Goal: Task Accomplishment & Management: Complete application form

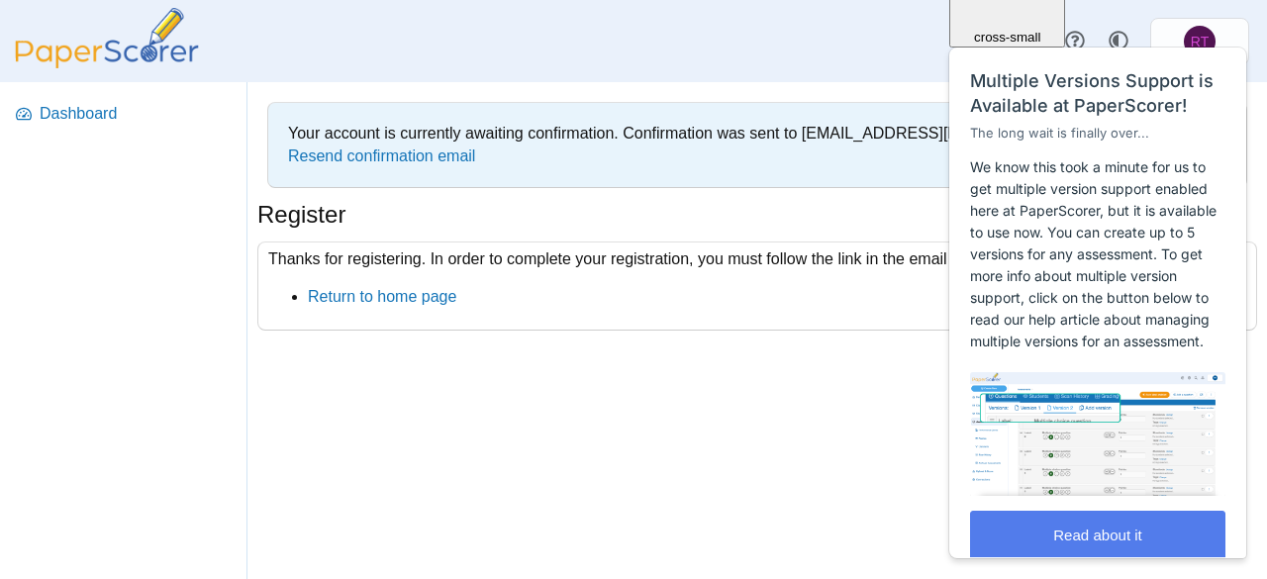
click at [710, 393] on div "Your account is currently awaiting confirmation. Confirmation was sent to [EMAI…" at bounding box center [757, 330] width 1020 height 497
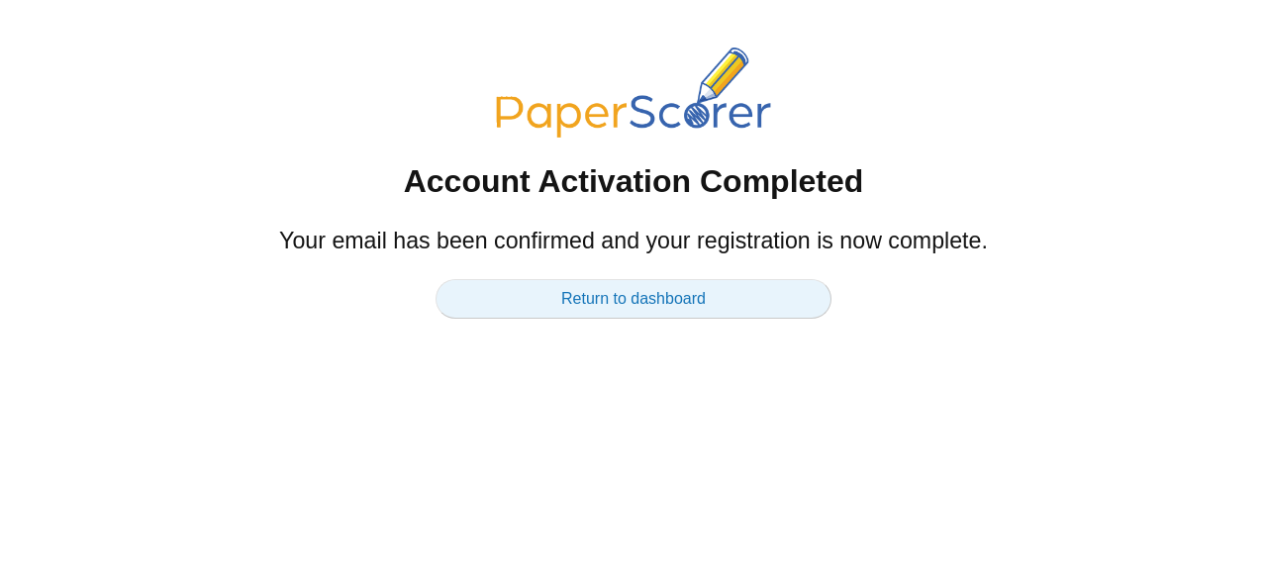
click at [621, 311] on link "Return to dashboard" at bounding box center [634, 299] width 396 height 40
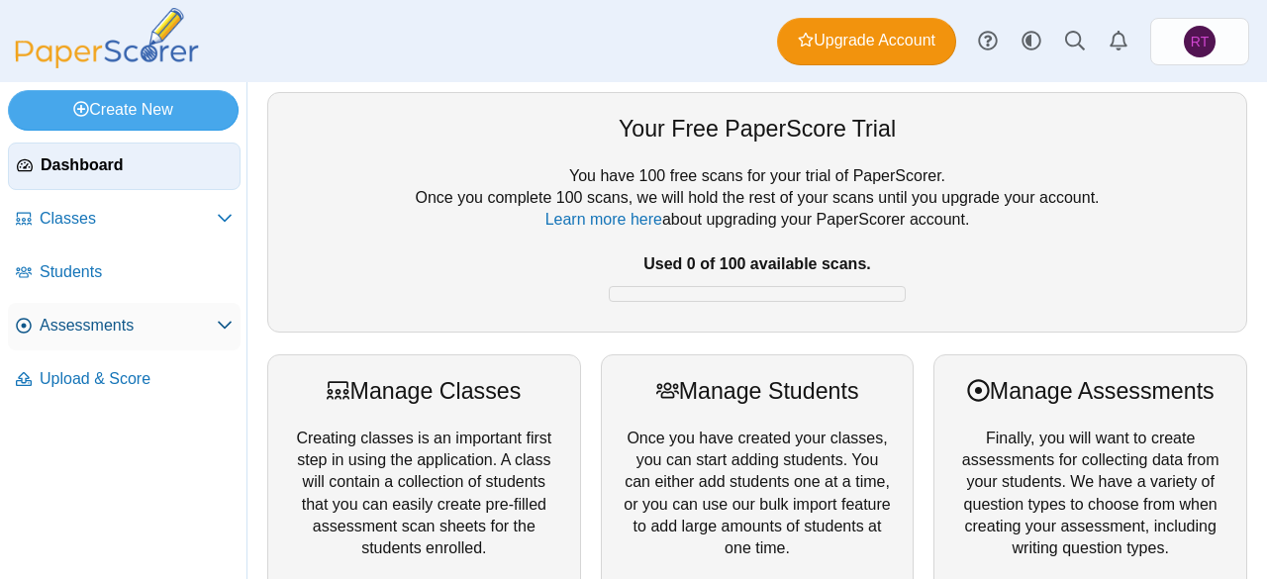
click at [115, 333] on span "Assessments" at bounding box center [128, 326] width 177 height 22
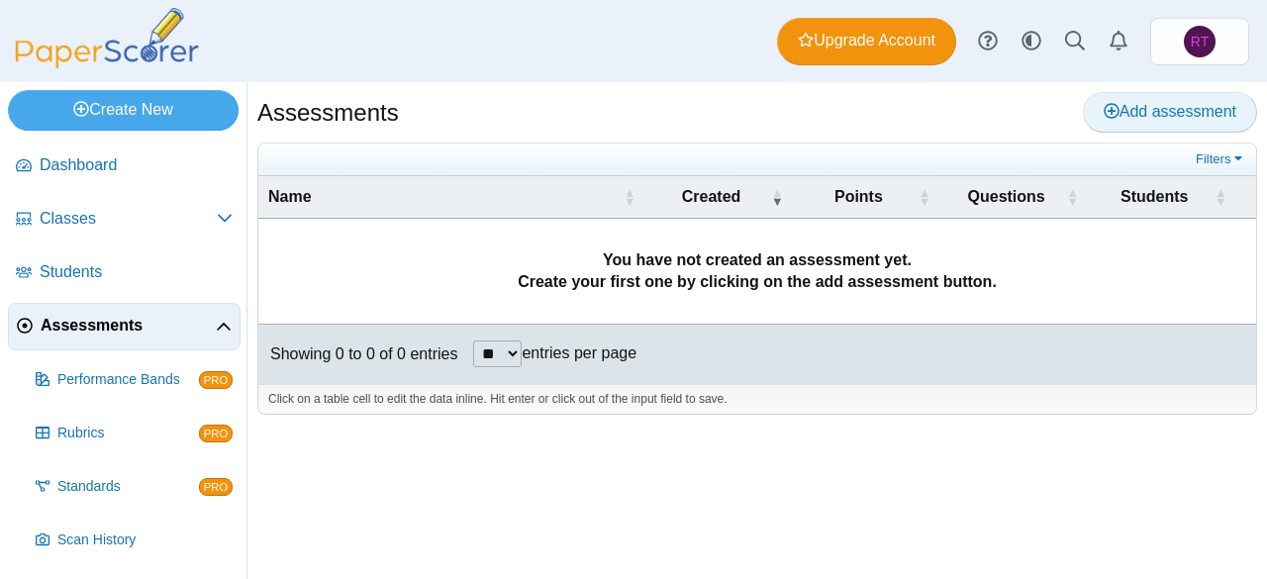
click at [1160, 107] on span "Add assessment" at bounding box center [1170, 111] width 133 height 17
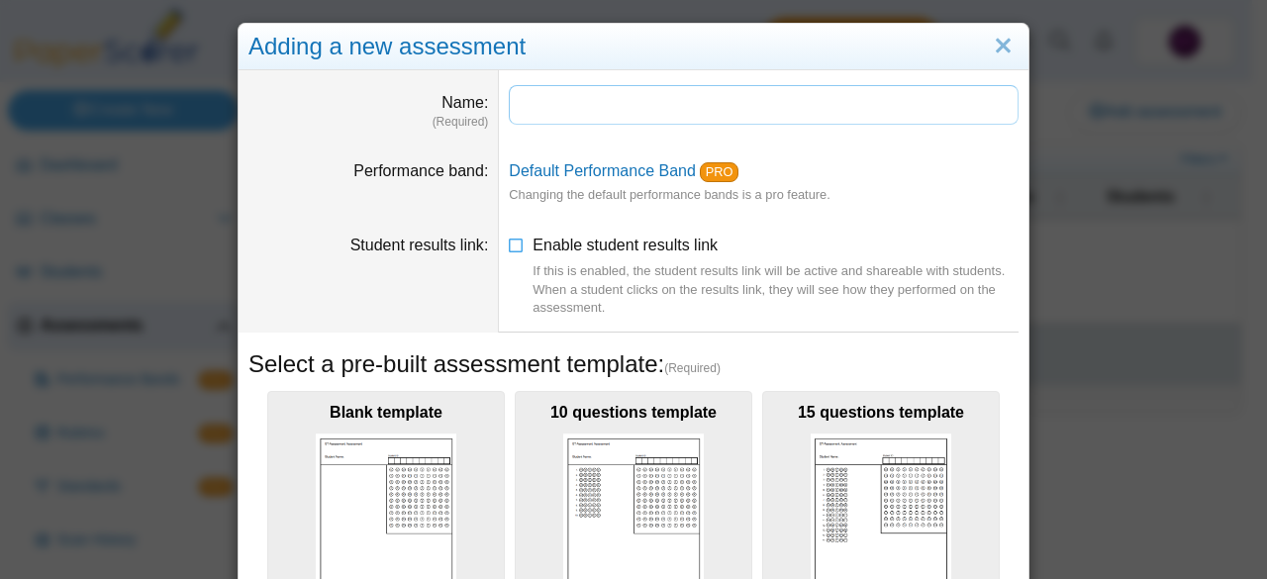
paste input "**********"
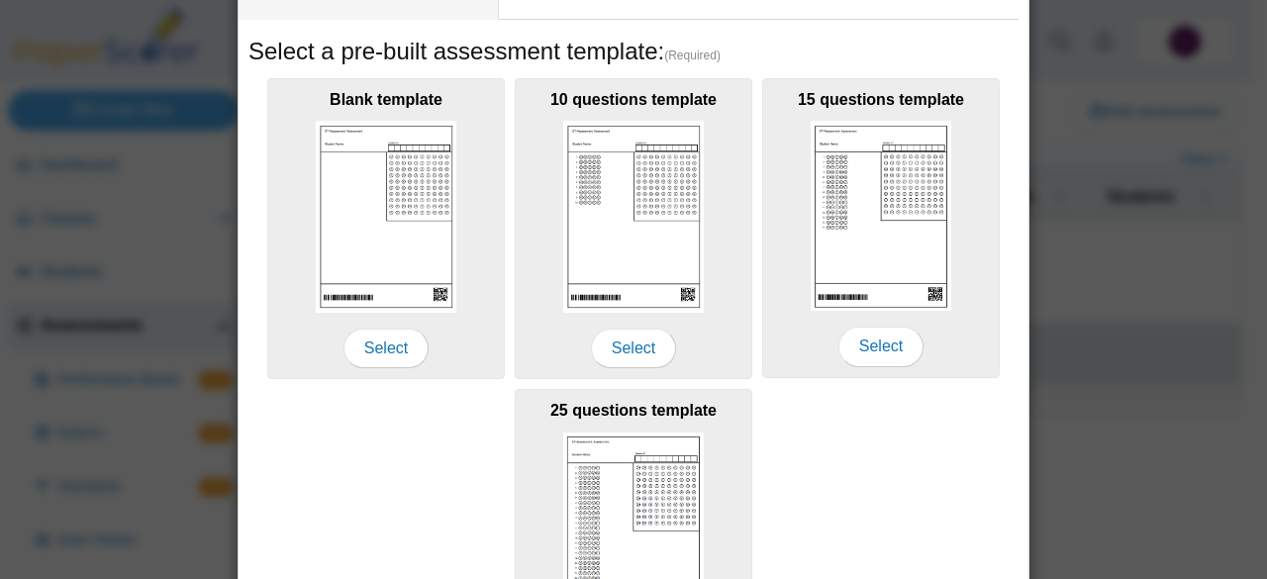
scroll to position [317, 0]
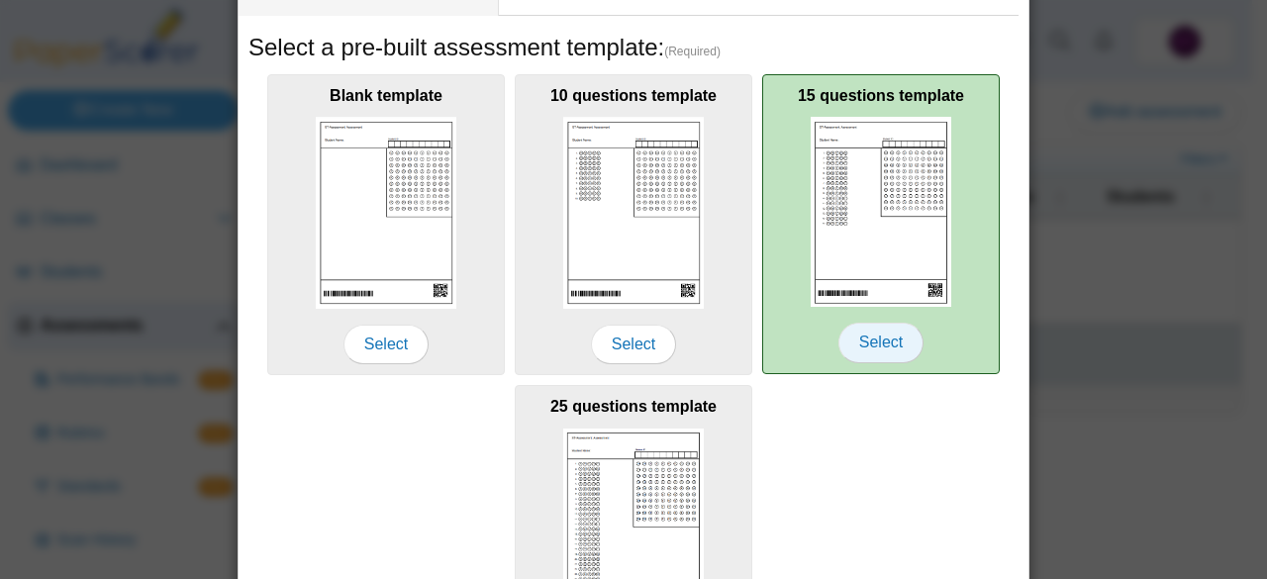
type input "**********"
click at [887, 345] on span "Select" at bounding box center [880, 343] width 85 height 40
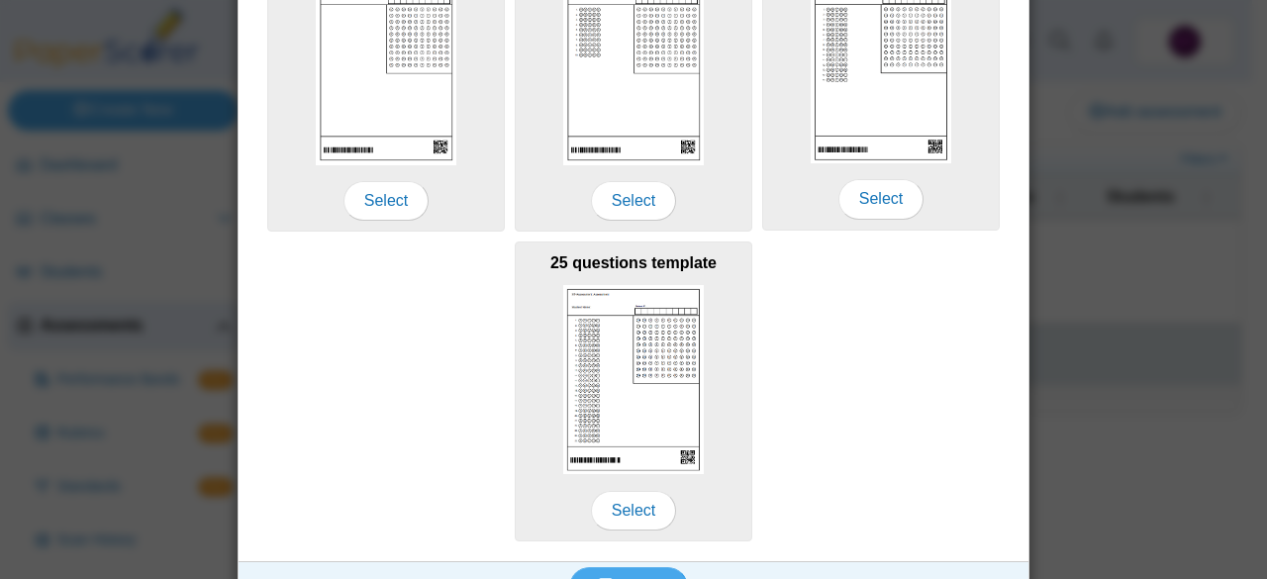
scroll to position [499, 0]
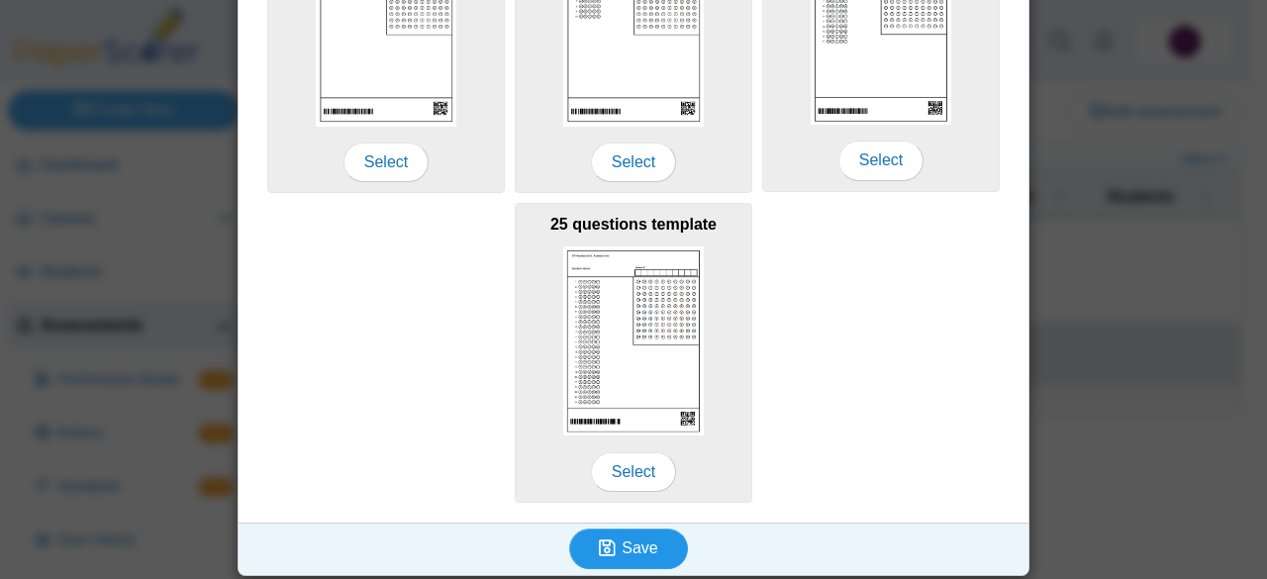
click at [610, 558] on button "Save" at bounding box center [628, 549] width 119 height 40
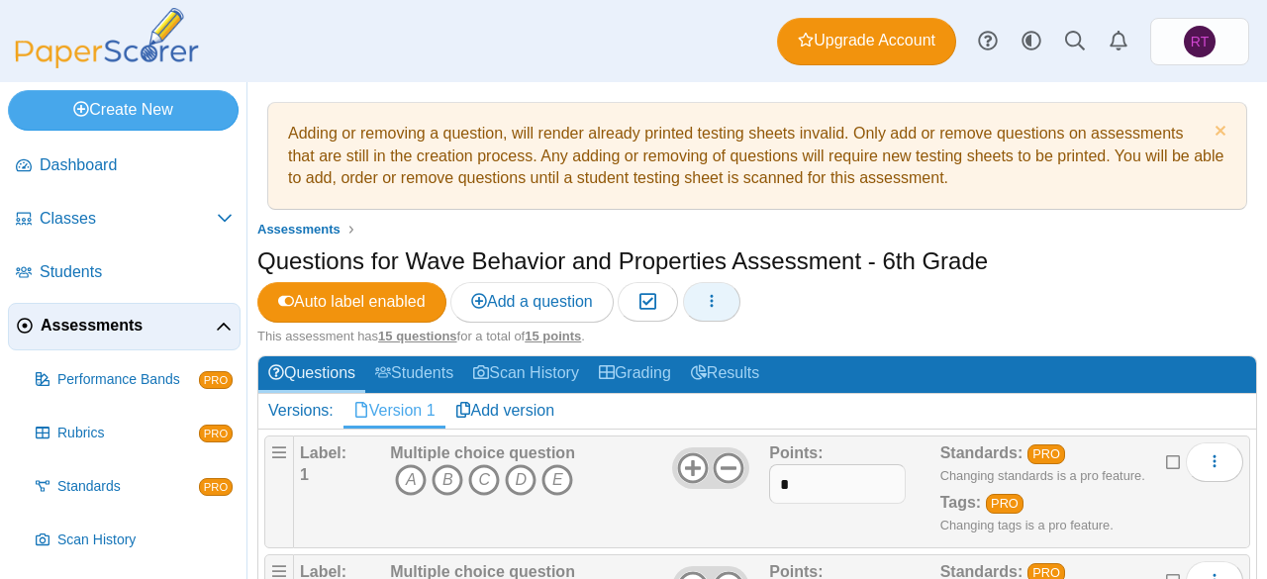
click at [723, 316] on button "button" at bounding box center [711, 302] width 57 height 40
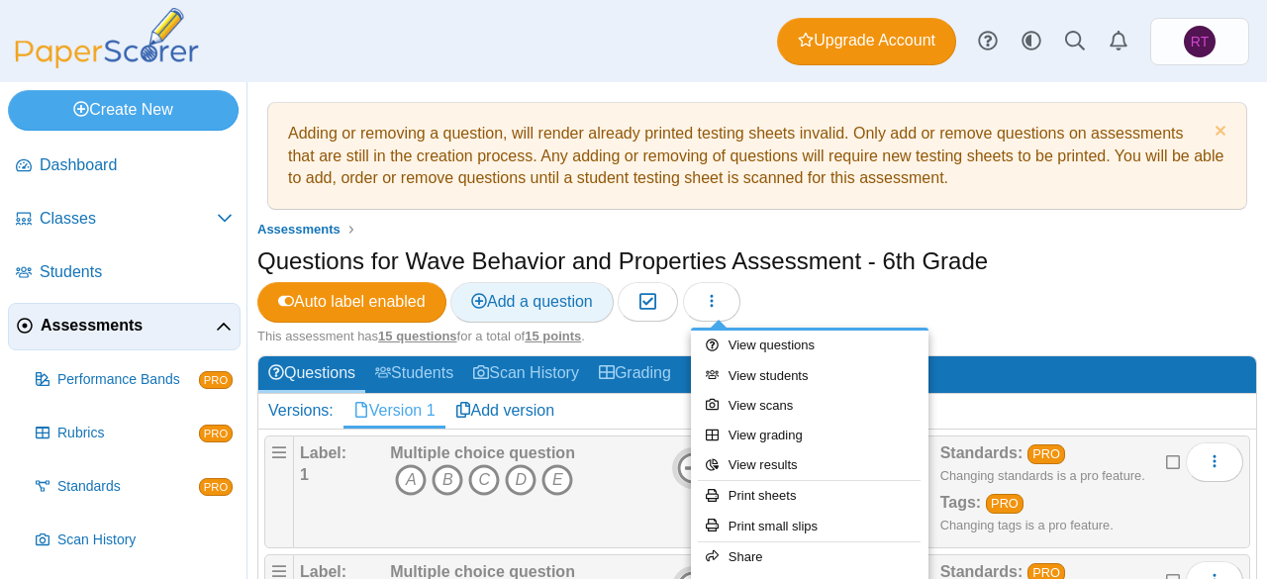
click at [519, 296] on span "Add a question" at bounding box center [532, 301] width 122 height 17
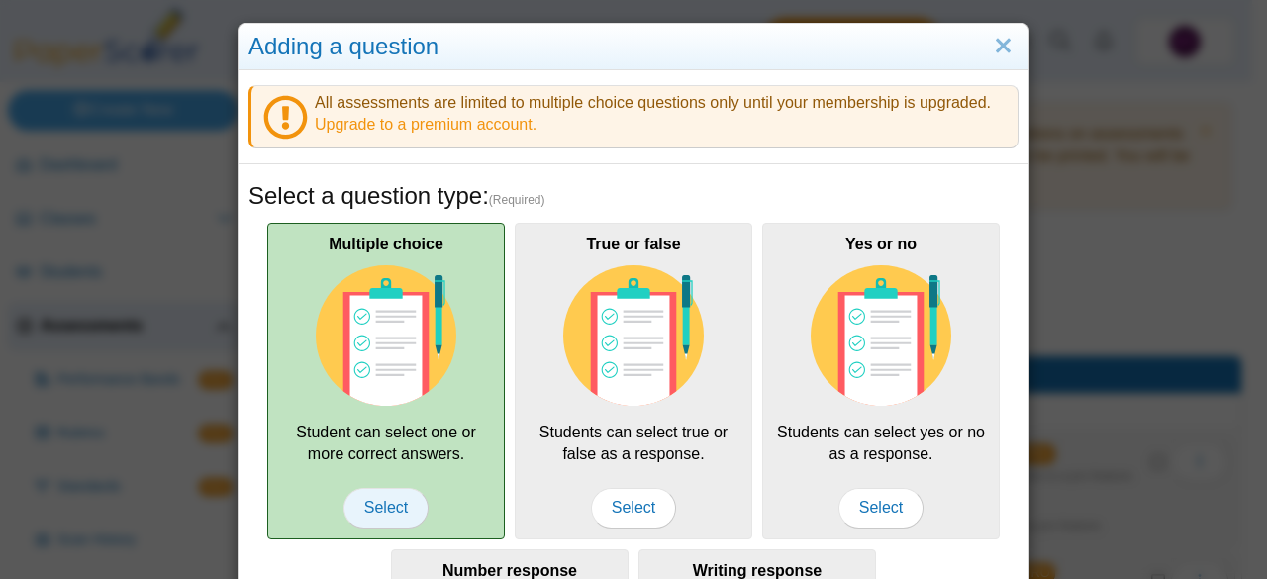
click at [371, 494] on span "Select" at bounding box center [385, 508] width 85 height 40
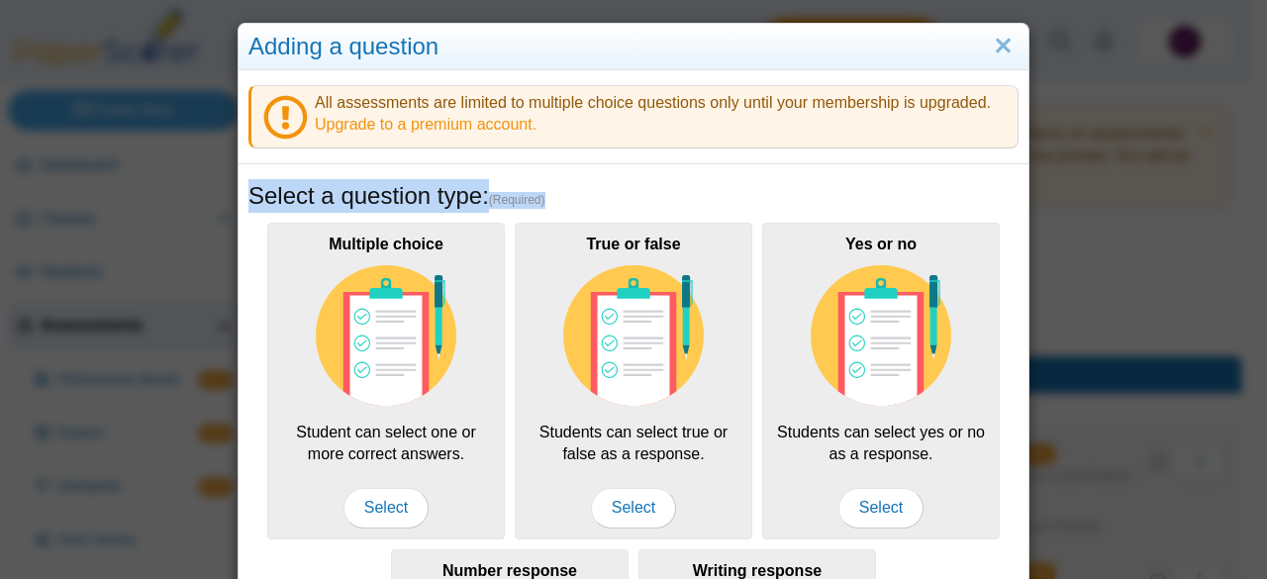
drag, startPoint x: 1247, startPoint y: 115, endPoint x: 1249, endPoint y: 180, distance: 65.4
click at [1249, 180] on div "Adding a question All assessments are limited to multiple choice questions only…" at bounding box center [633, 289] width 1267 height 579
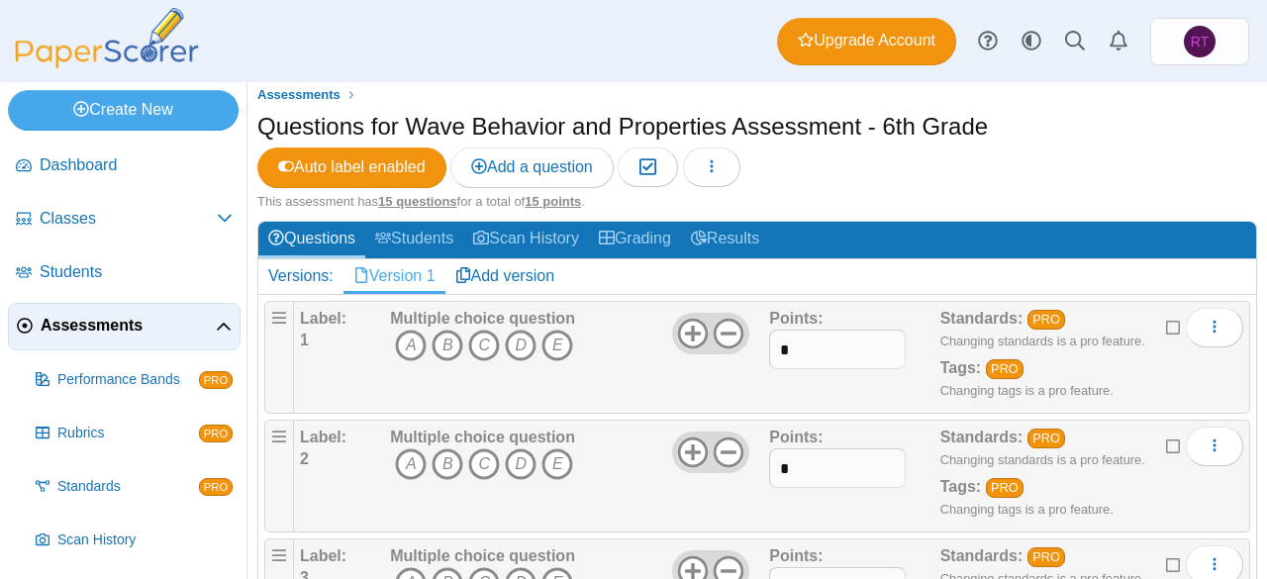
scroll to position [128, 0]
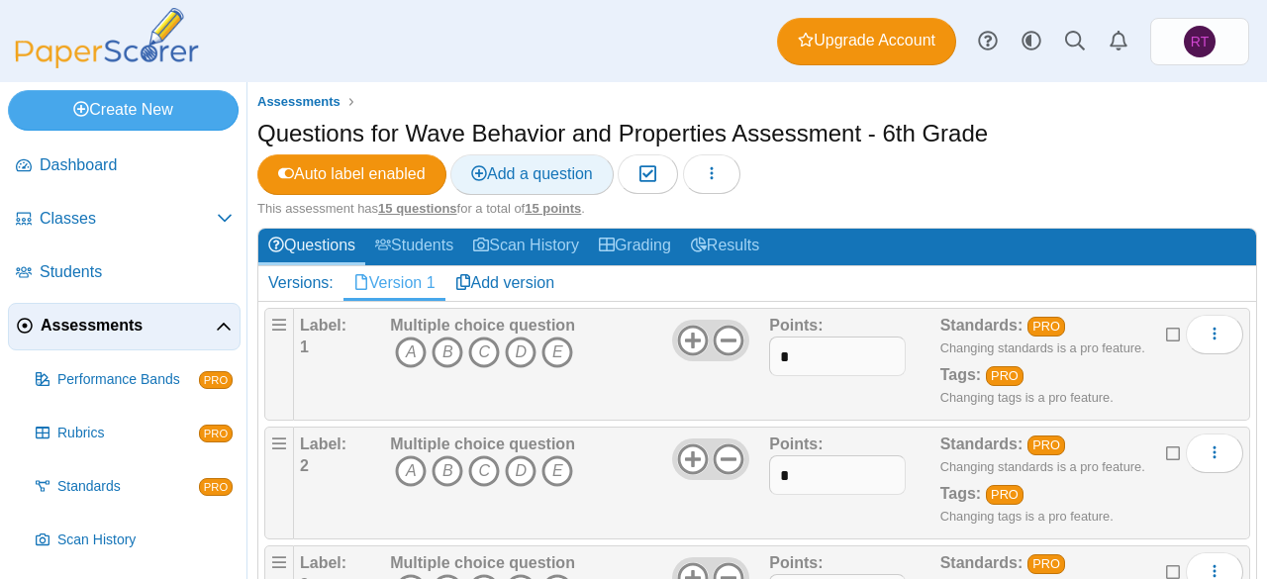
click at [541, 179] on span "Add a question" at bounding box center [532, 173] width 122 height 17
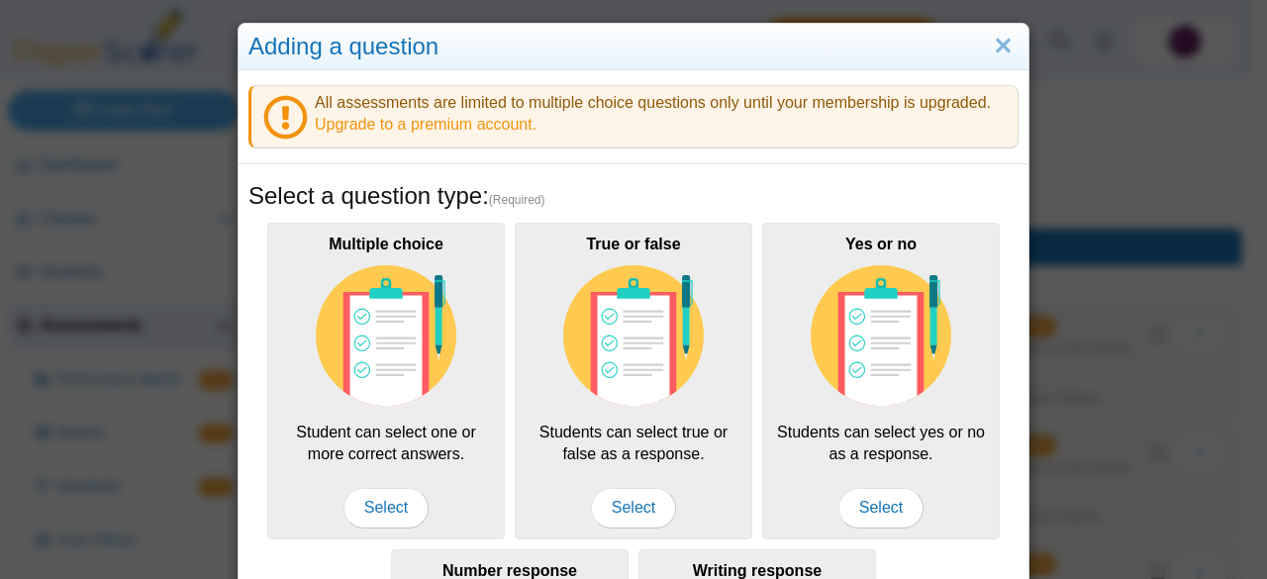
scroll to position [0, 0]
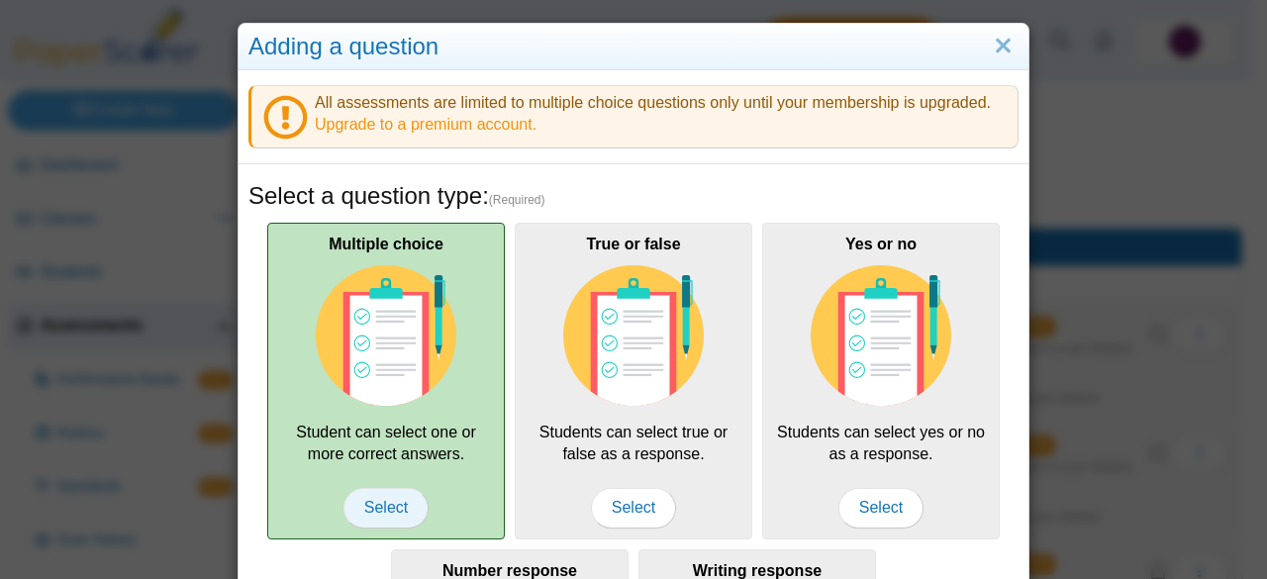
click at [379, 494] on span "Select" at bounding box center [385, 508] width 85 height 40
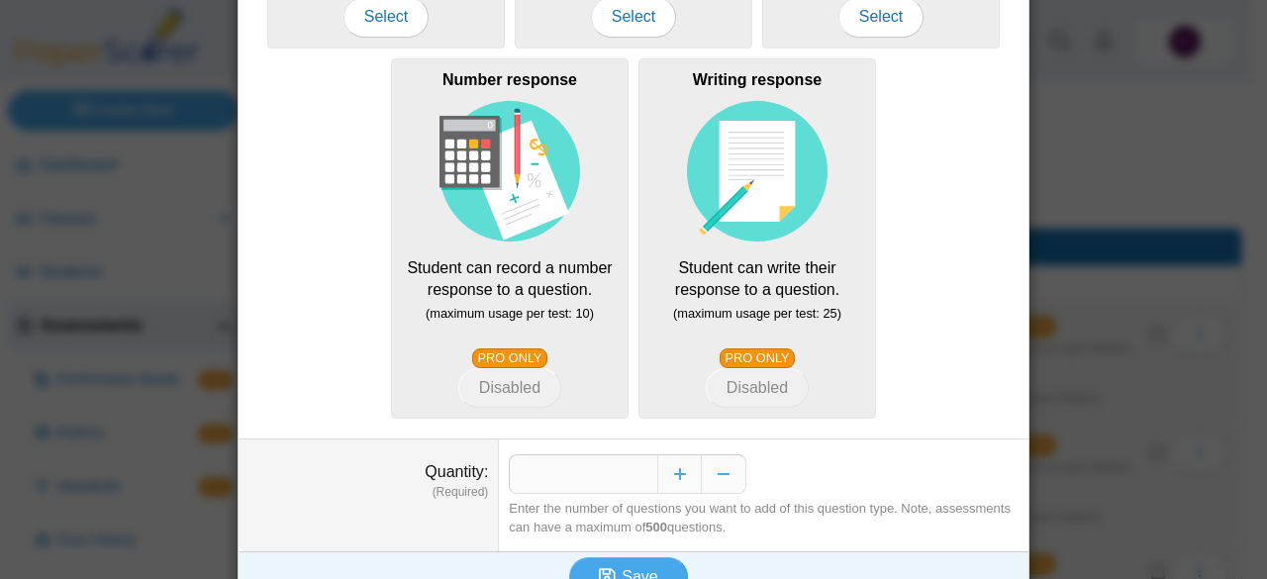
scroll to position [519, 0]
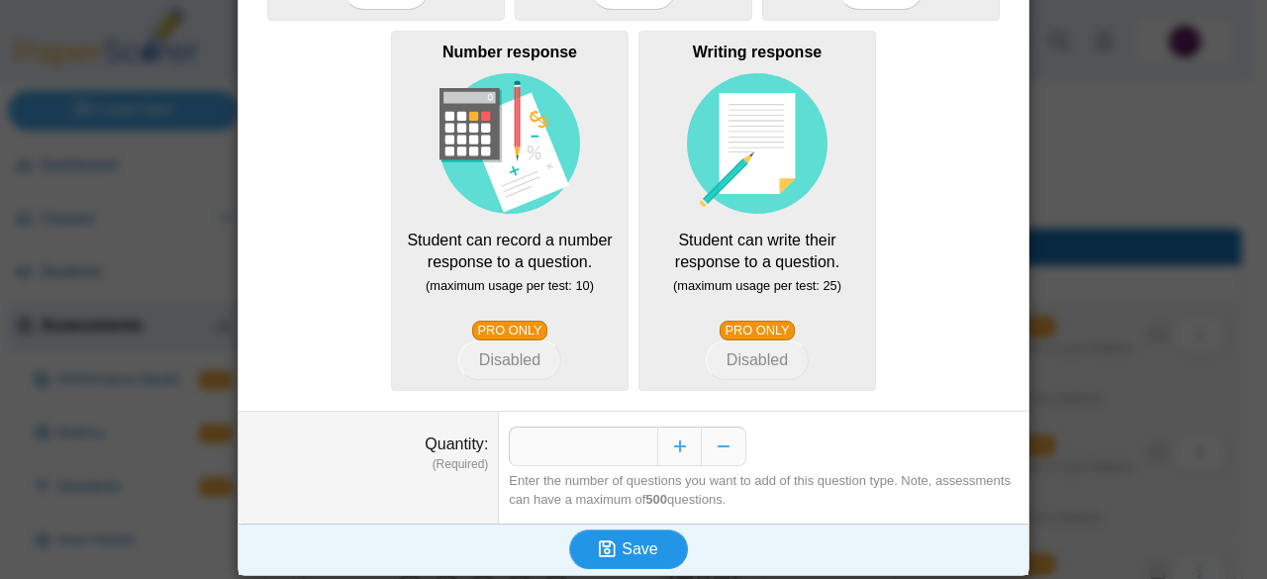
click at [626, 540] on span "Save" at bounding box center [640, 548] width 36 height 17
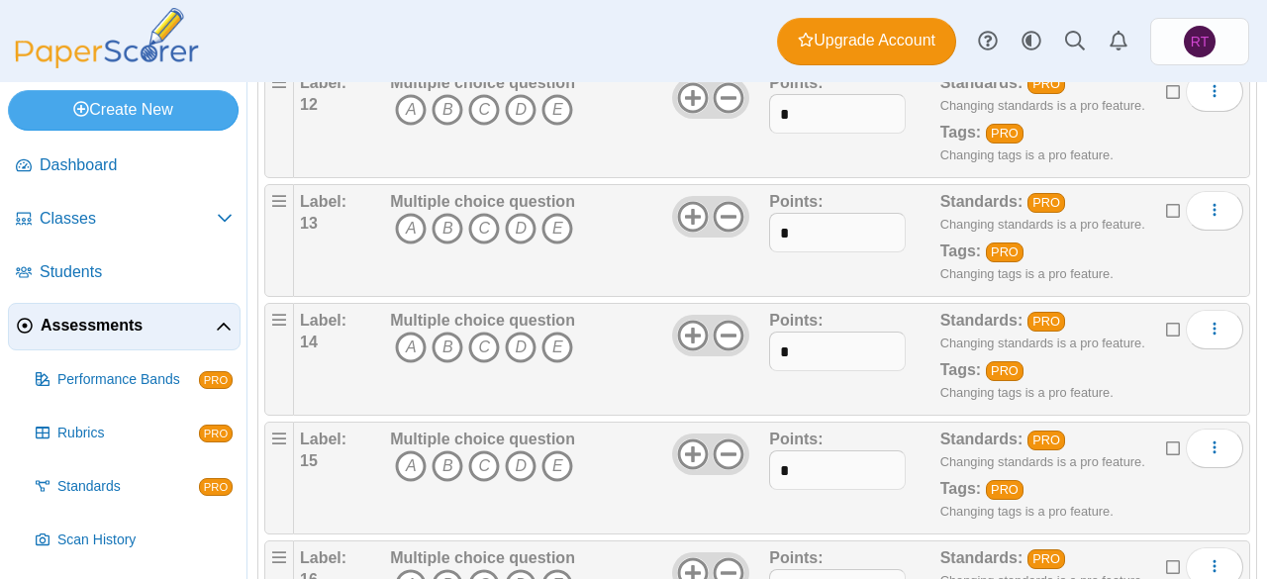
scroll to position [1782, 0]
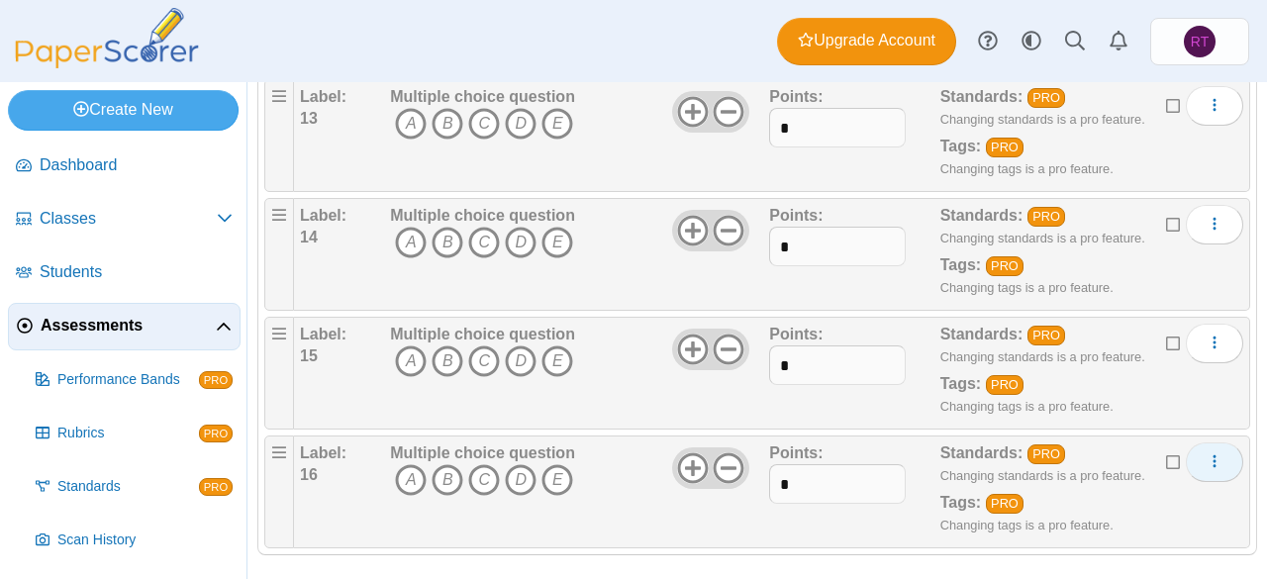
click at [1207, 456] on span "More options" at bounding box center [1215, 461] width 16 height 17
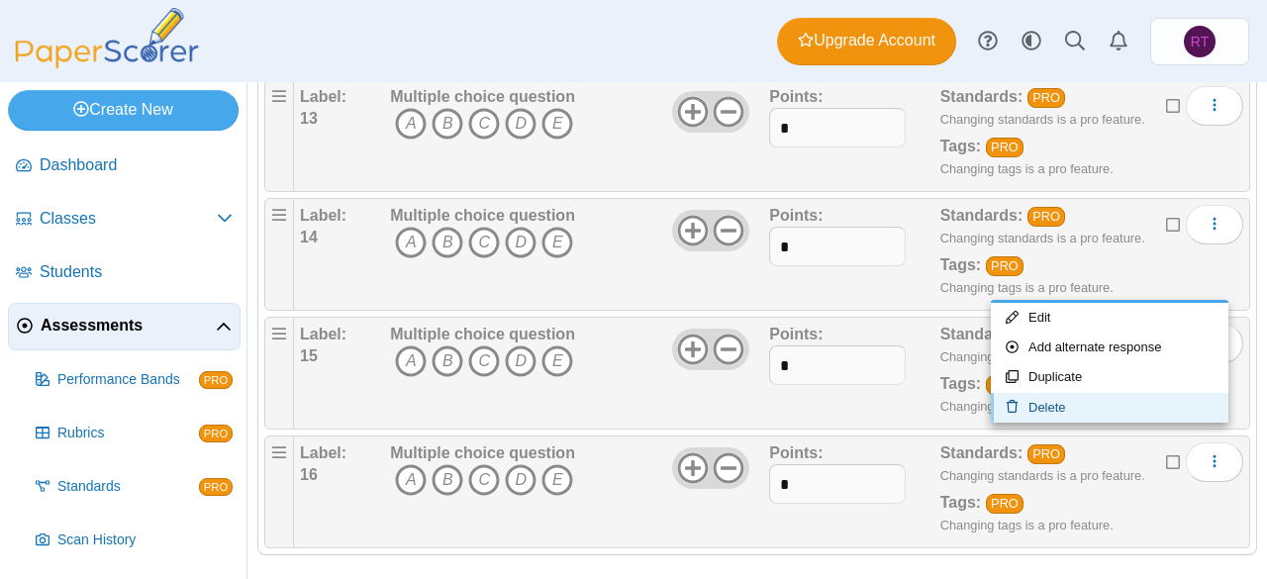
click at [1101, 405] on link "Delete" at bounding box center [1110, 408] width 238 height 30
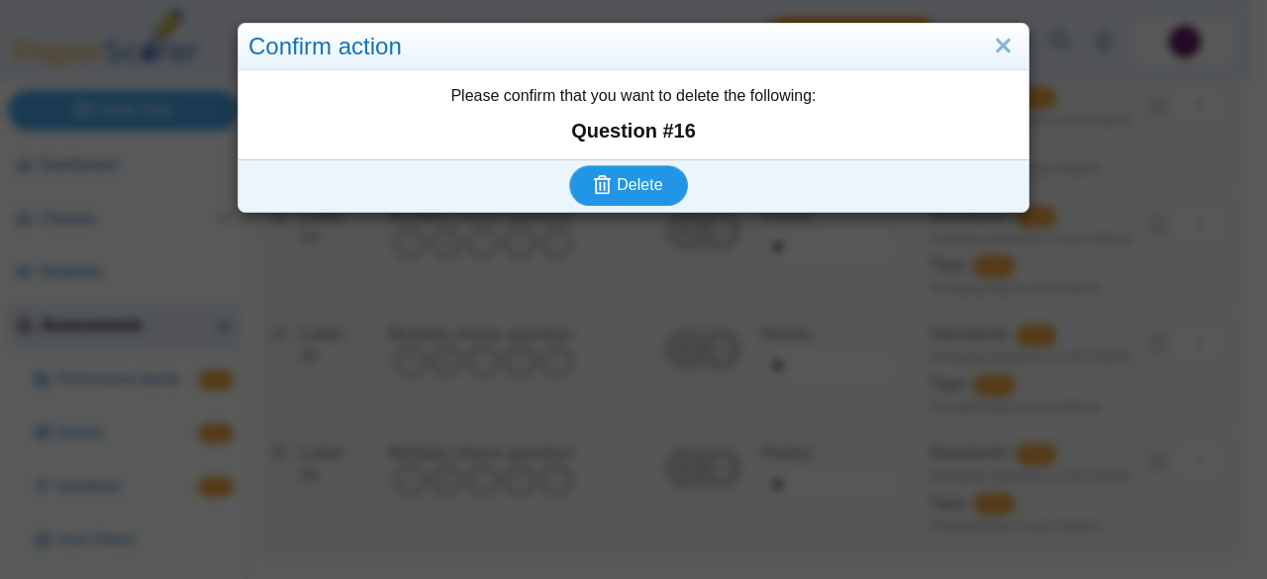
click at [631, 176] on span "Delete" at bounding box center [640, 184] width 46 height 17
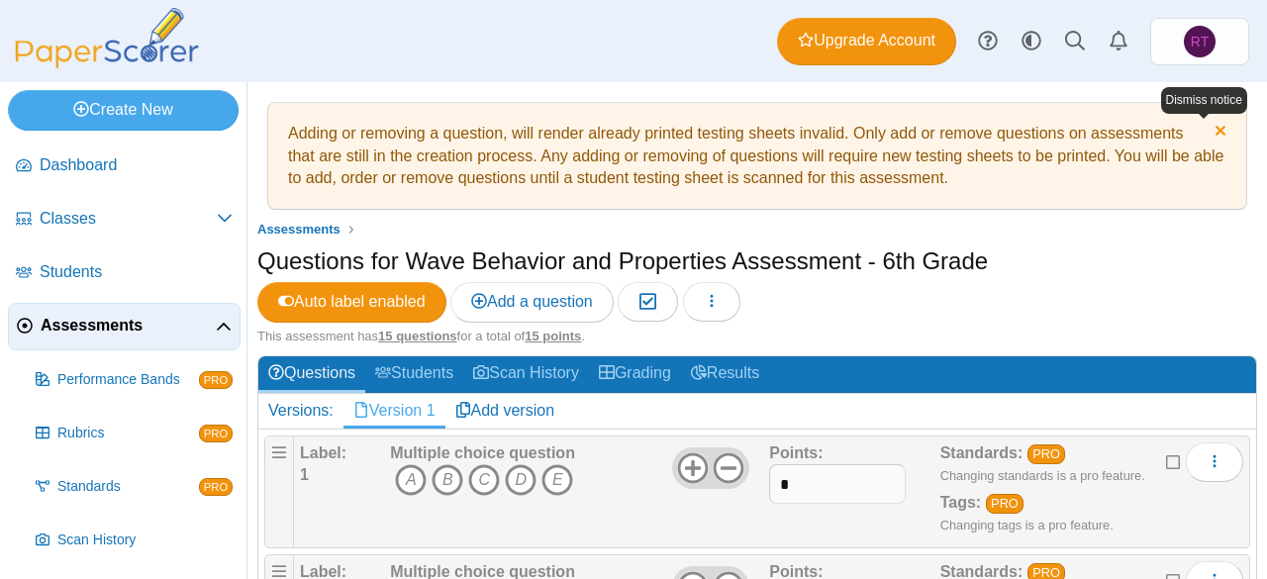
click at [1210, 126] on link "Dismiss notice" at bounding box center [1218, 133] width 17 height 21
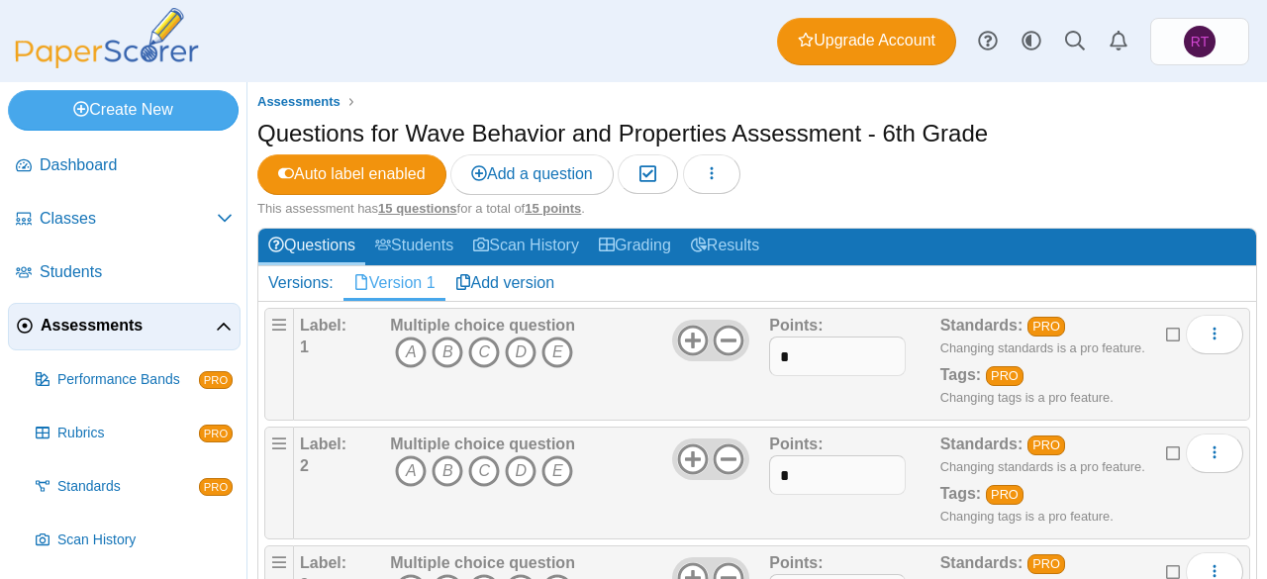
click at [1208, 129] on div "Questions for Wave Behavior and Properties Assessment - 6th Grade Auto label en…" at bounding box center [757, 158] width 1000 height 83
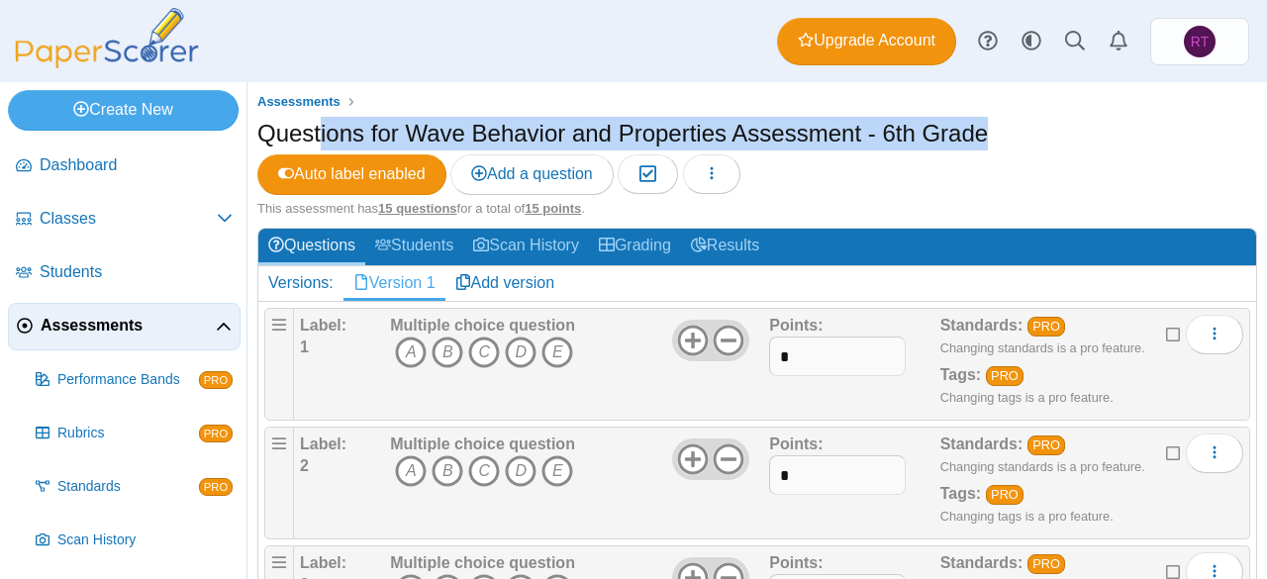
drag, startPoint x: 1208, startPoint y: 129, endPoint x: 730, endPoint y: 144, distance: 477.3
click at [730, 144] on div "Questions for Wave Behavior and Properties Assessment - 6th Grade Auto label en…" at bounding box center [757, 158] width 1000 height 83
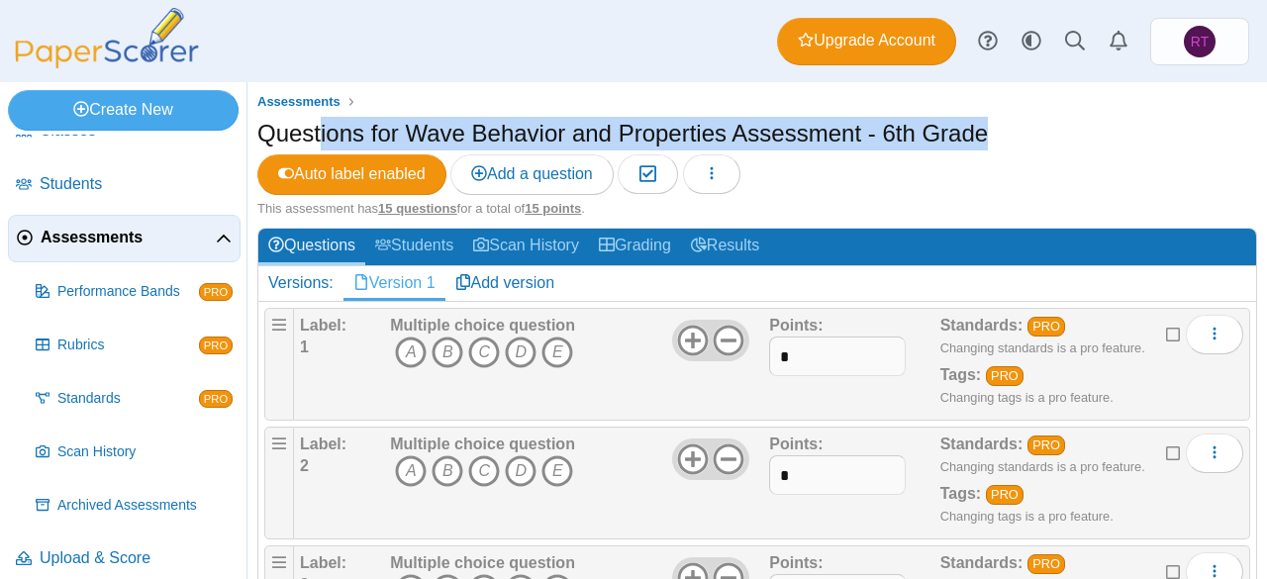
scroll to position [103, 0]
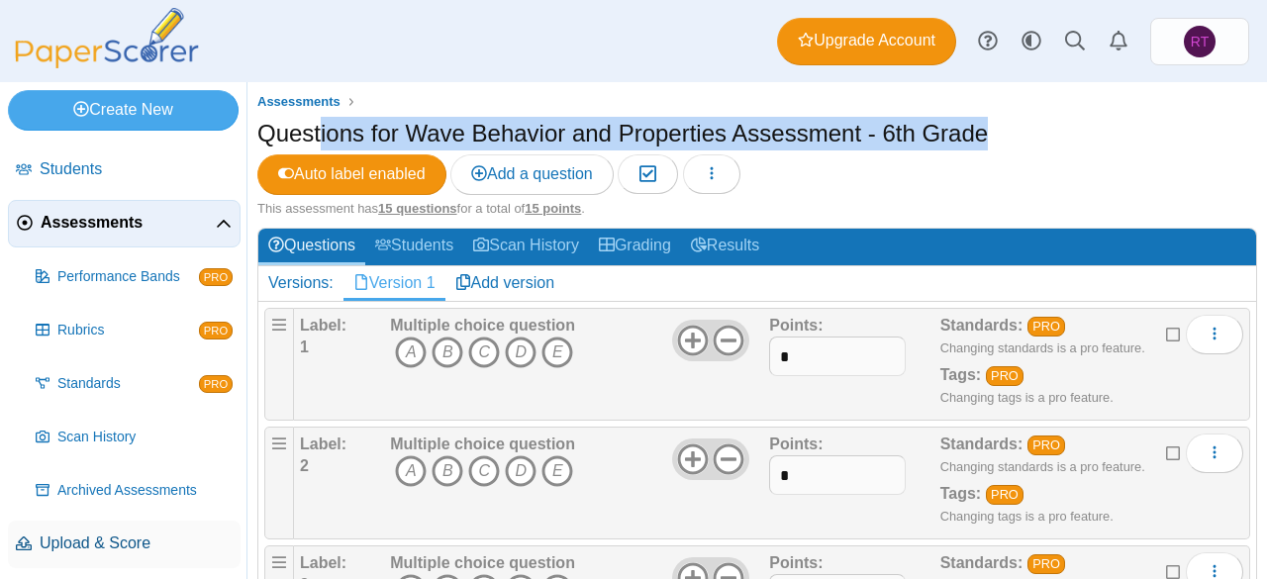
click at [111, 534] on span "Upload & Score" at bounding box center [136, 544] width 193 height 22
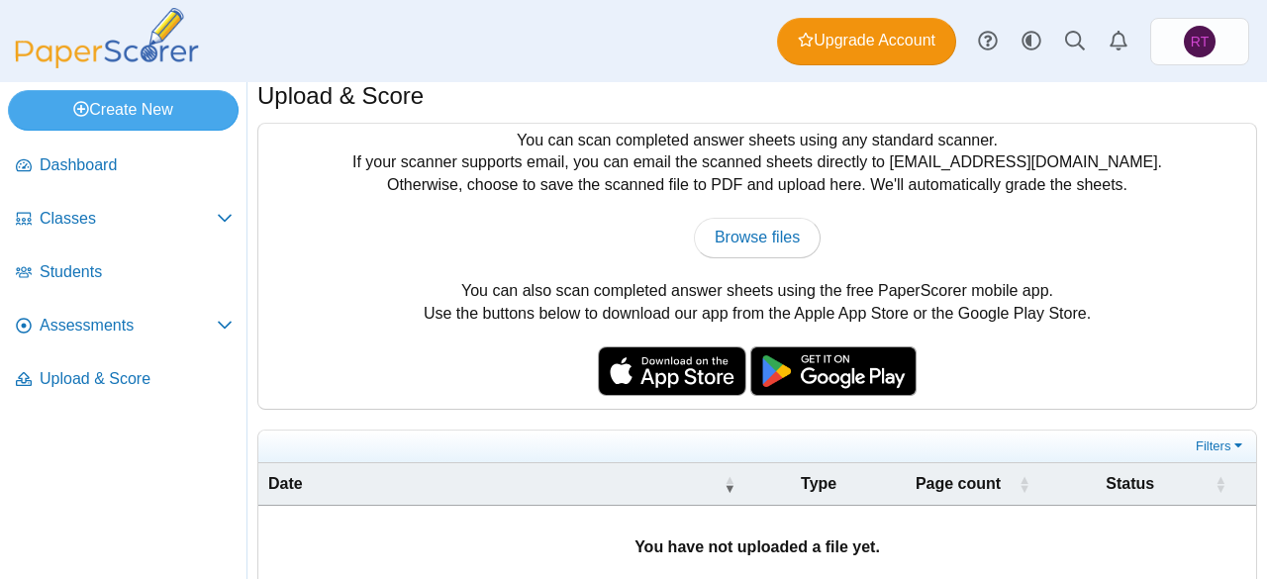
scroll to position [15, 0]
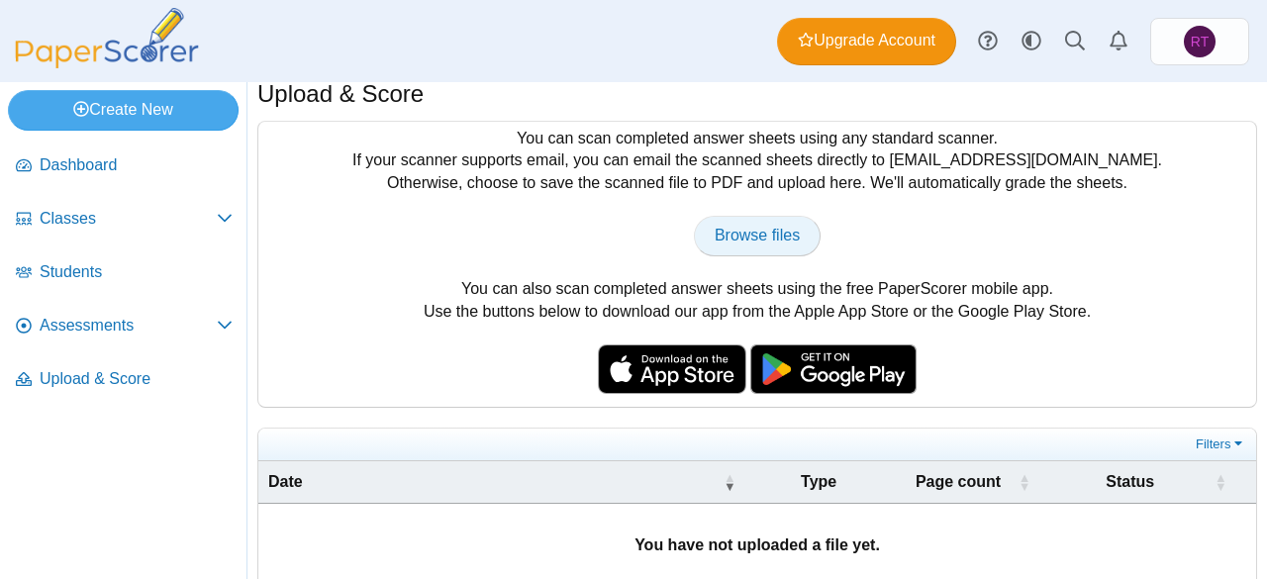
click at [784, 233] on span "Browse files" at bounding box center [757, 235] width 85 height 17
click at [723, 231] on span "Browse files" at bounding box center [757, 235] width 85 height 17
type input "**********"
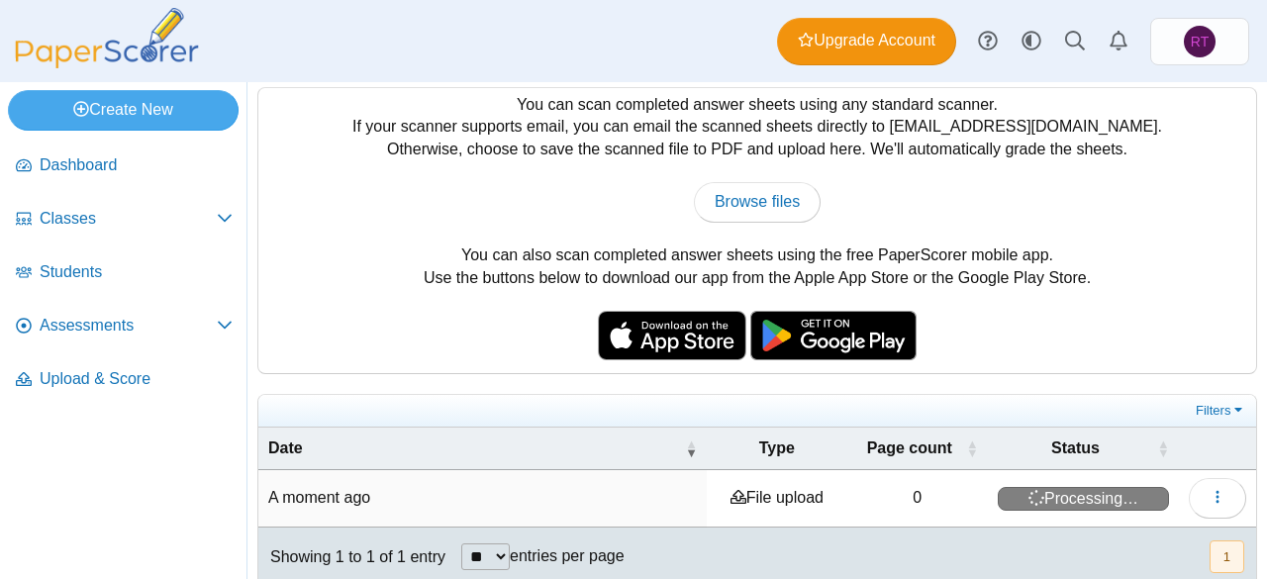
scroll to position [70, 0]
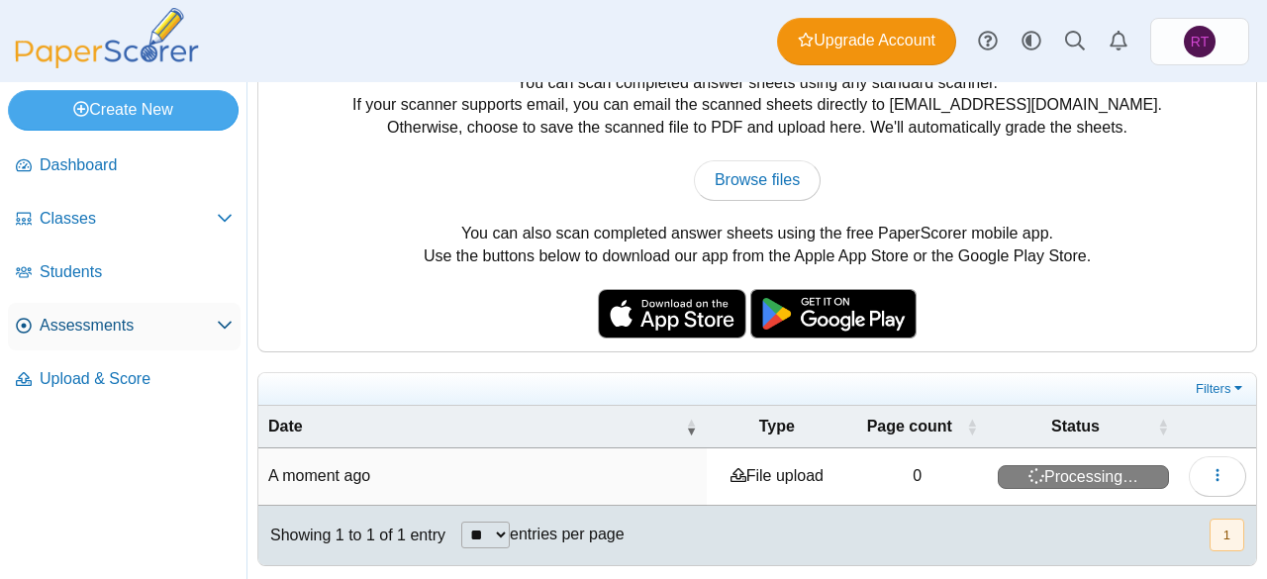
click at [76, 326] on span "Assessments" at bounding box center [128, 326] width 177 height 22
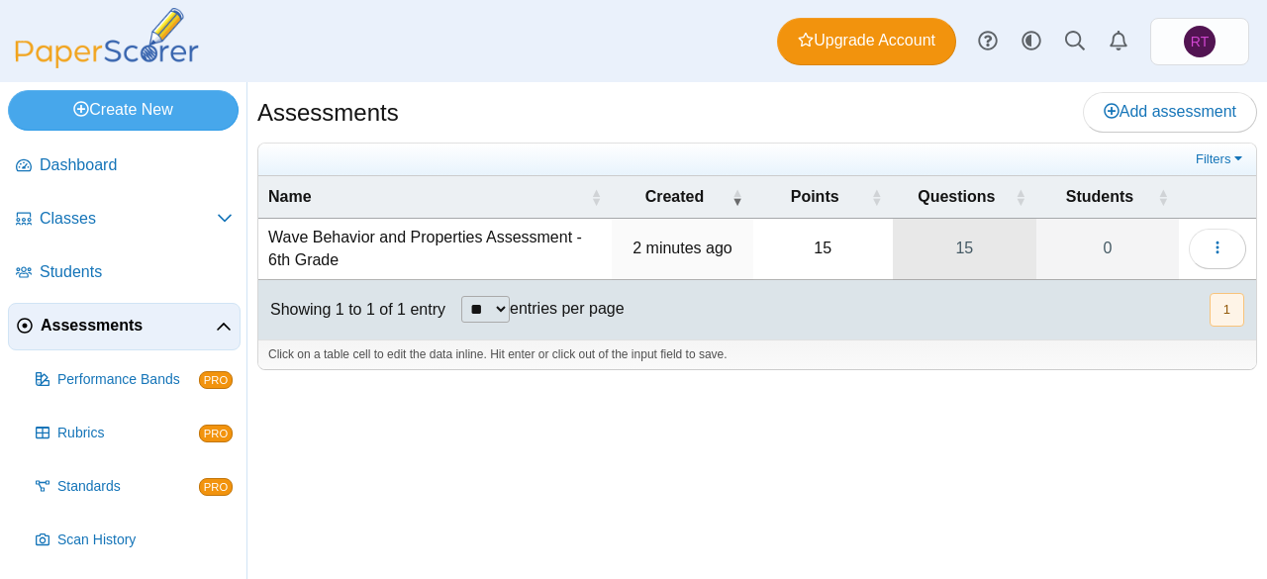
click at [970, 254] on link "15" at bounding box center [965, 249] width 144 height 60
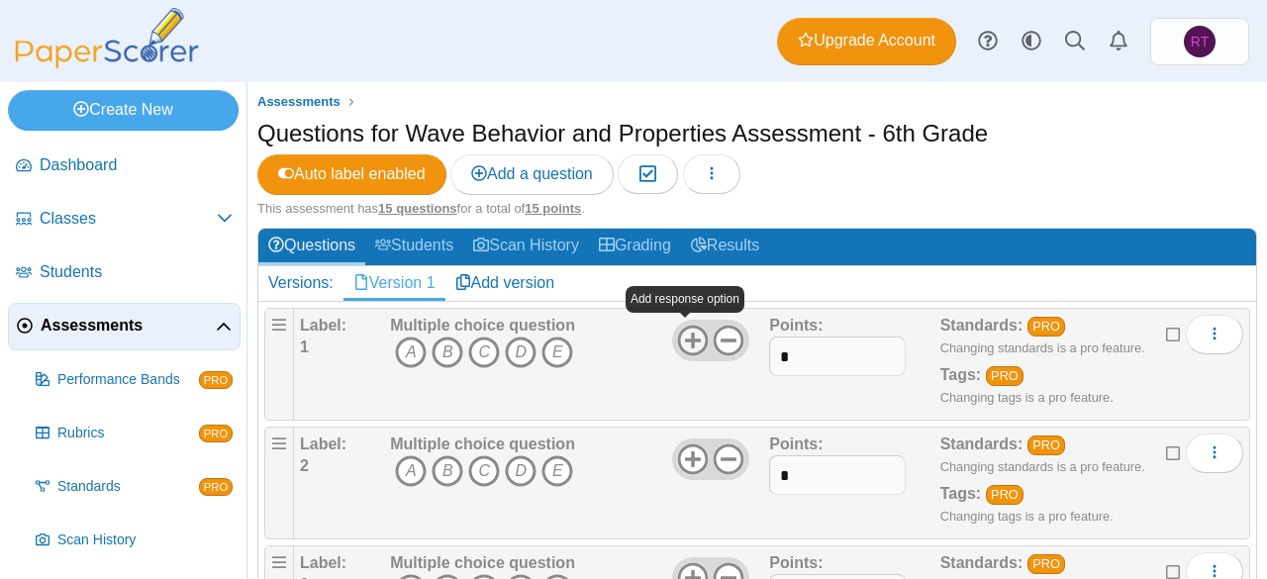
click at [679, 334] on icon at bounding box center [693, 341] width 32 height 32
click at [730, 332] on icon at bounding box center [729, 341] width 32 height 32
click at [403, 282] on link "Version 1" at bounding box center [394, 283] width 102 height 34
click at [327, 241] on link "Questions" at bounding box center [311, 247] width 107 height 37
click at [1207, 328] on icon "More options" at bounding box center [1215, 334] width 16 height 16
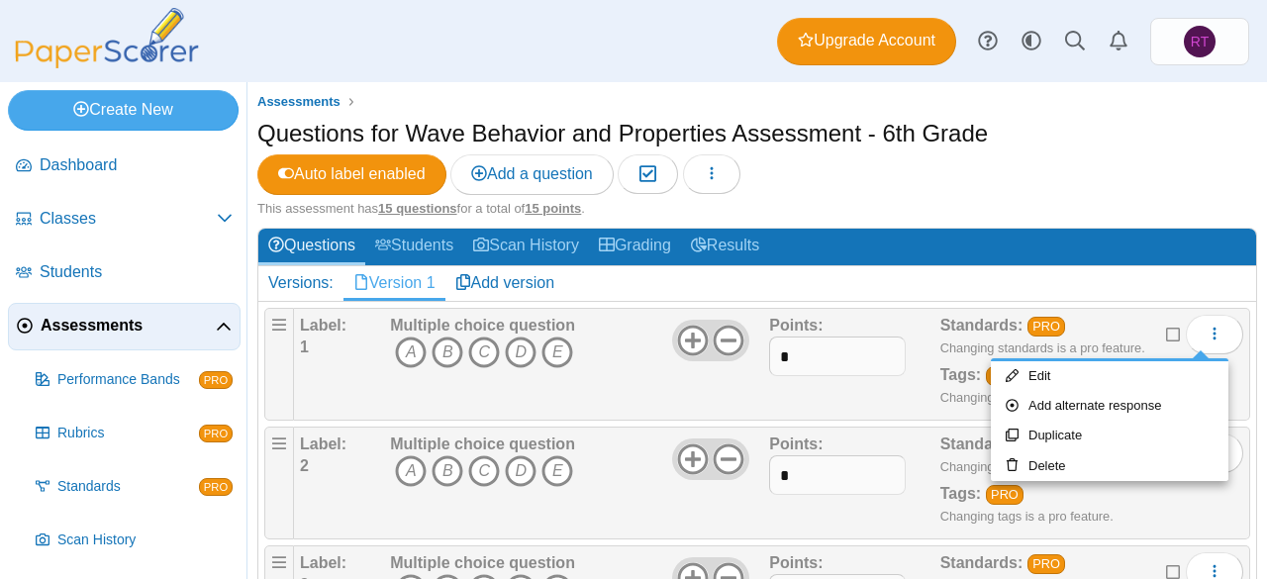
click at [1227, 260] on h2 "Questions Students Scan History Grading Results" at bounding box center [757, 248] width 998 height 38
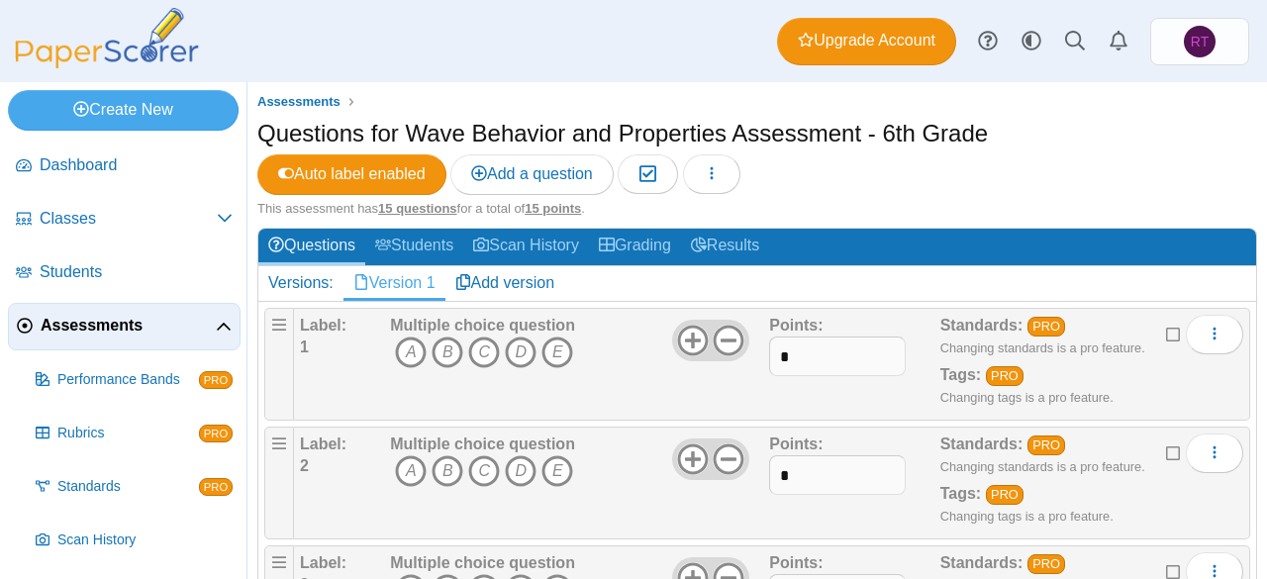
click at [1245, 84] on div "Assessments Questions for Wave Behavior and Properties Assessment - 6th Grade A…" at bounding box center [757, 330] width 1020 height 497
click at [854, 365] on input "*" at bounding box center [837, 357] width 137 height 40
type input "*"
drag, startPoint x: 811, startPoint y: 468, endPoint x: 640, endPoint y: 472, distance: 170.3
click at [640, 472] on div "Label: 2 Multiple choice question A B C D E *" at bounding box center [771, 483] width 943 height 99
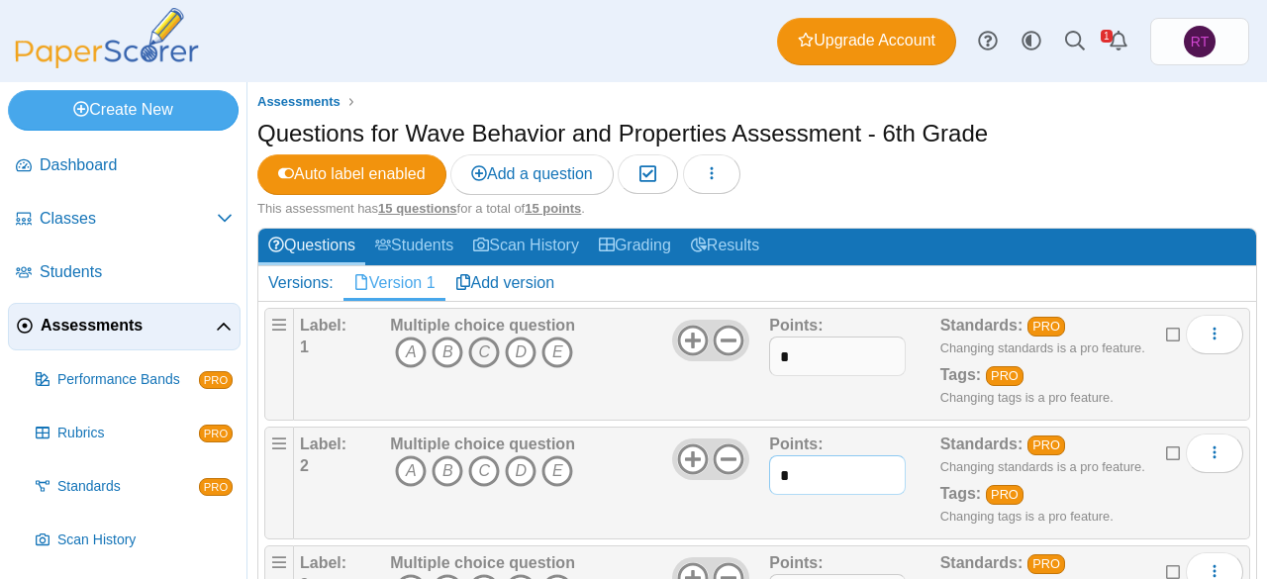
type input "*"
click at [468, 342] on icon "C" at bounding box center [484, 353] width 32 height 32
click at [481, 354] on icon "C" at bounding box center [484, 353] width 32 height 32
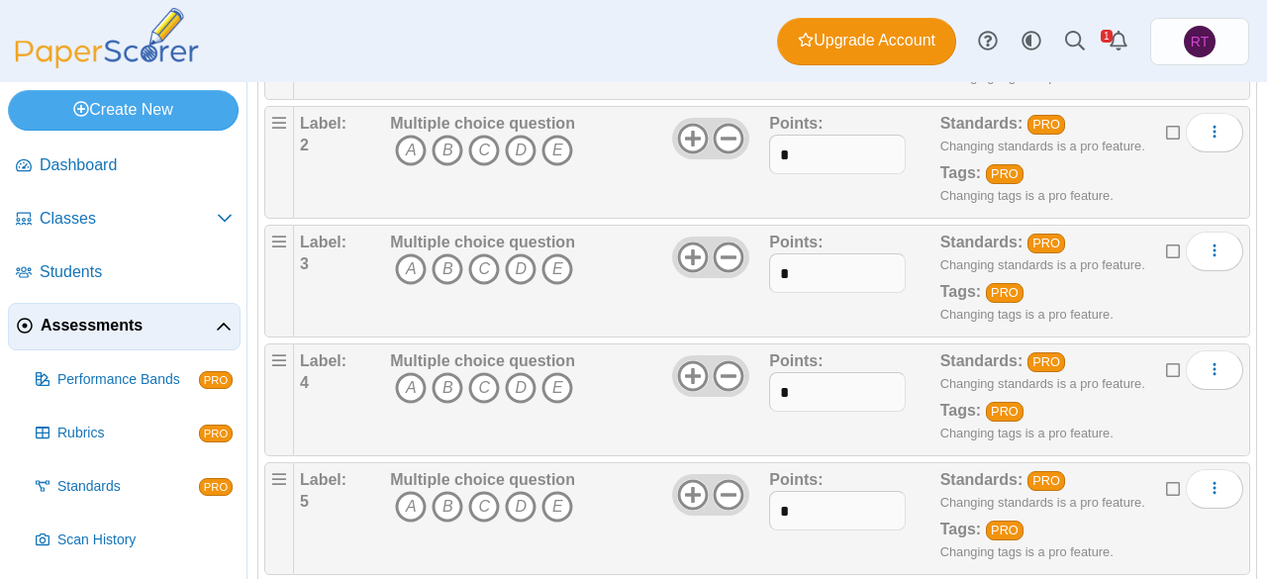
scroll to position [315, 0]
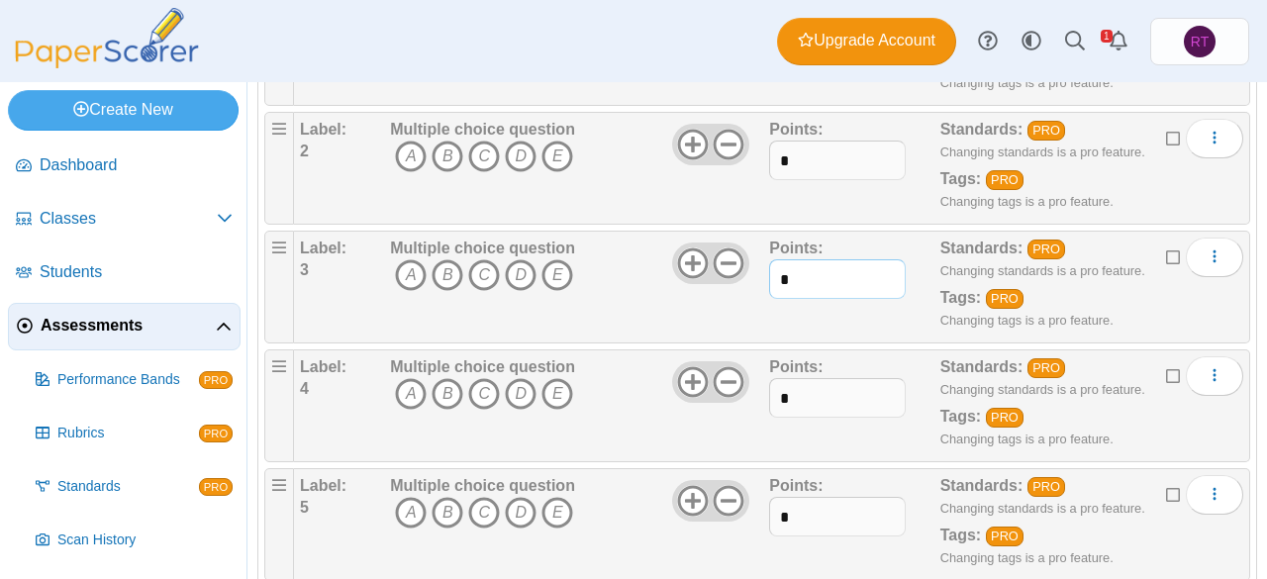
click at [833, 273] on input "*" at bounding box center [837, 279] width 137 height 40
type input "*"
click at [816, 379] on input "*" at bounding box center [837, 398] width 137 height 40
type input "*"
click at [791, 508] on input "*" at bounding box center [837, 517] width 137 height 40
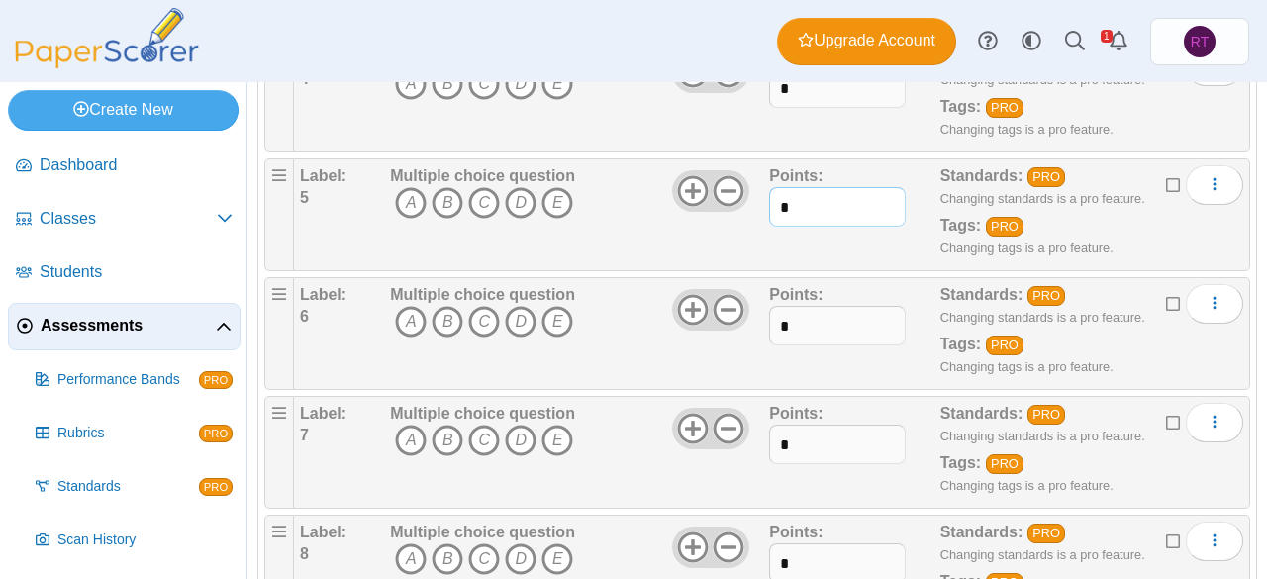
scroll to position [659, 0]
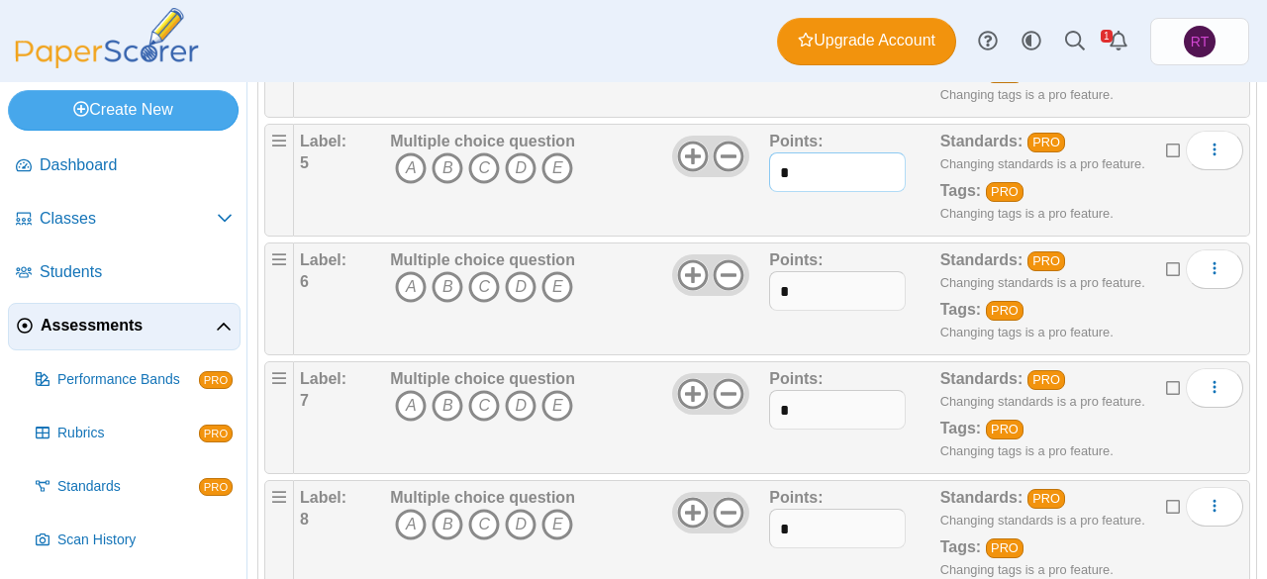
type input "*"
click at [814, 302] on input "*" at bounding box center [837, 291] width 137 height 40
type input "*"
click at [804, 411] on input "*" at bounding box center [837, 410] width 137 height 40
type input "*"
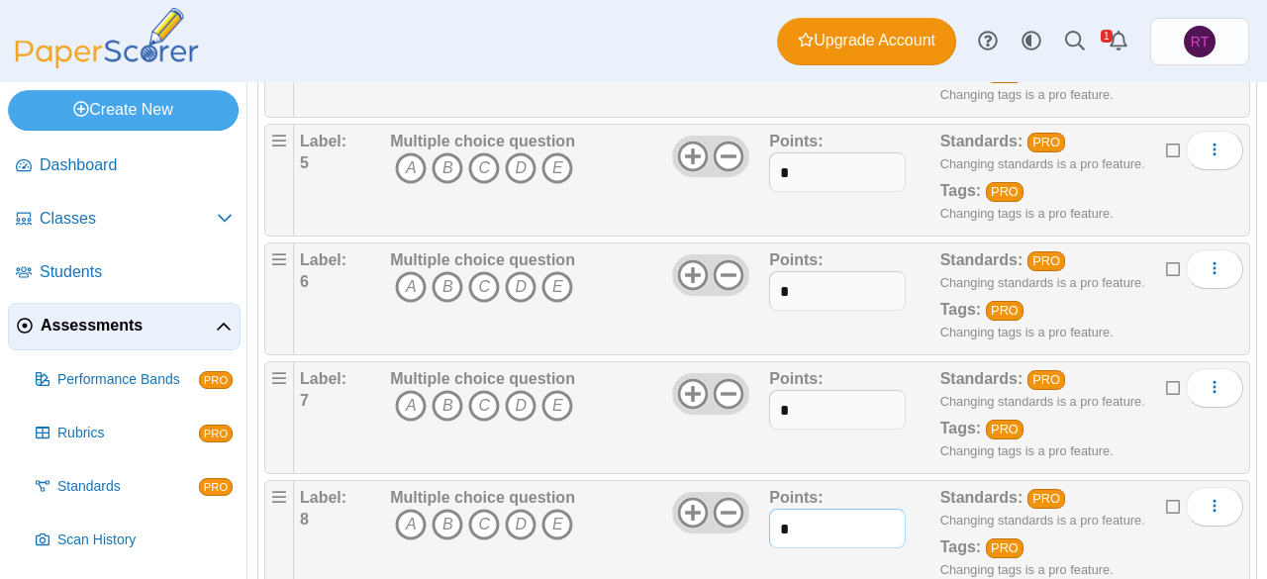
click at [789, 526] on input "*" at bounding box center [837, 529] width 137 height 40
type input "*"
drag, startPoint x: 1089, startPoint y: 314, endPoint x: 1109, endPoint y: 318, distance: 20.2
click at [1109, 318] on div "Standards: PRO Changing standards is a pro feature. Tags: PRO Changing tags is …" at bounding box center [1068, 298] width 256 height 99
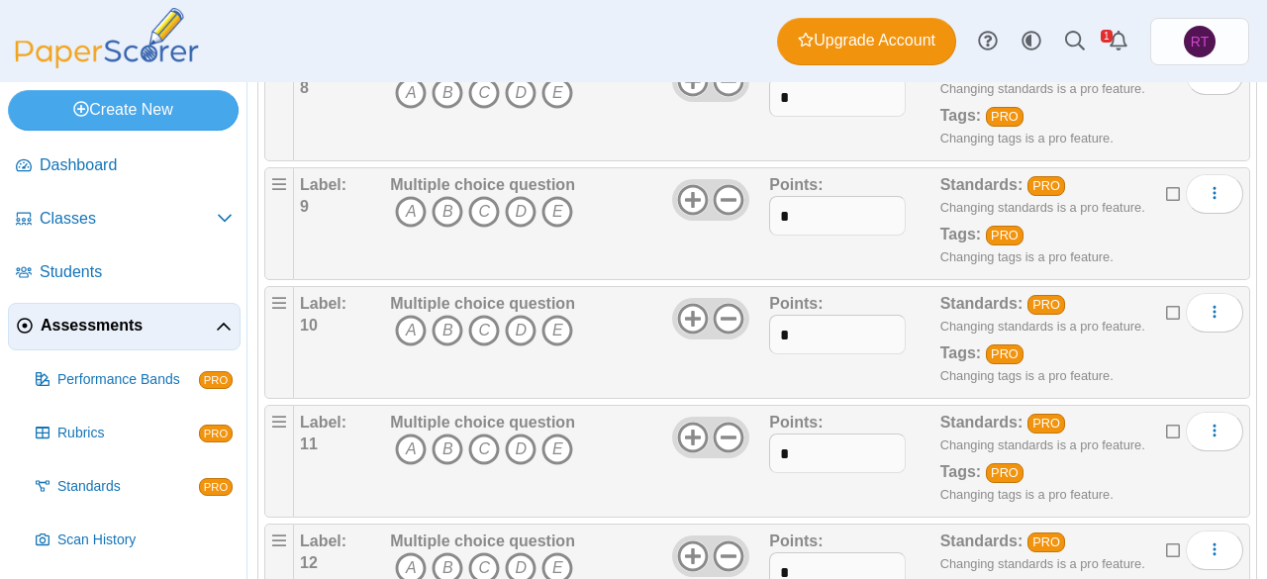
scroll to position [1099, 0]
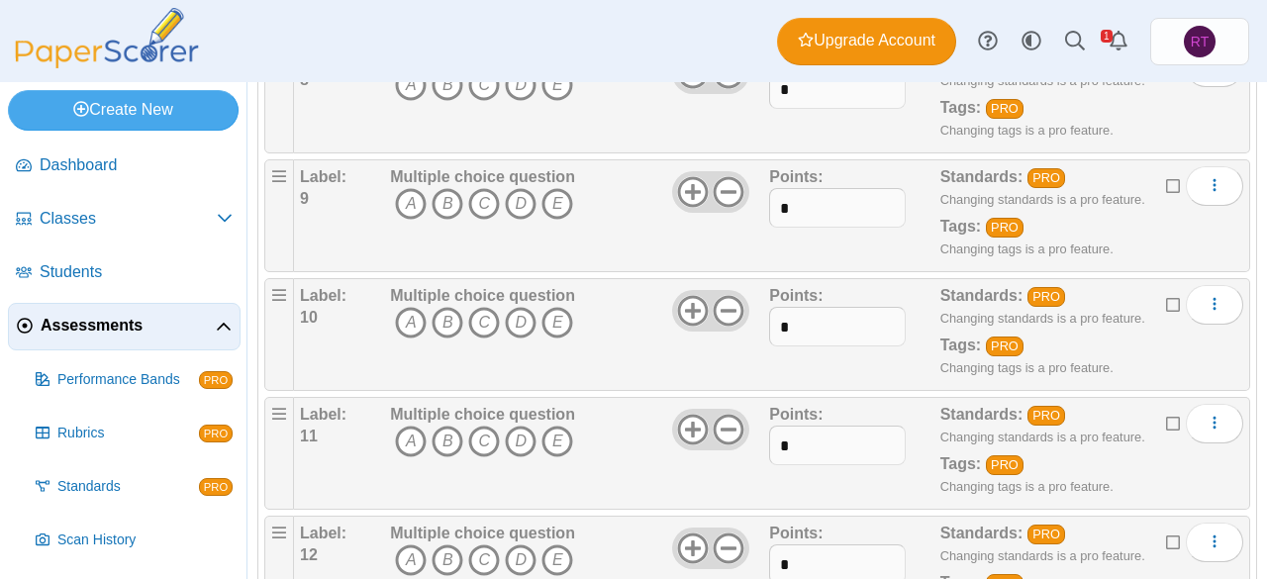
click at [793, 256] on div "Label: 9 Multiple choice question A B C D E Points:" at bounding box center [772, 215] width 956 height 113
click at [810, 193] on input "*" at bounding box center [837, 208] width 137 height 40
type input "*"
click at [795, 307] on input "*" at bounding box center [837, 327] width 137 height 40
type input "*"
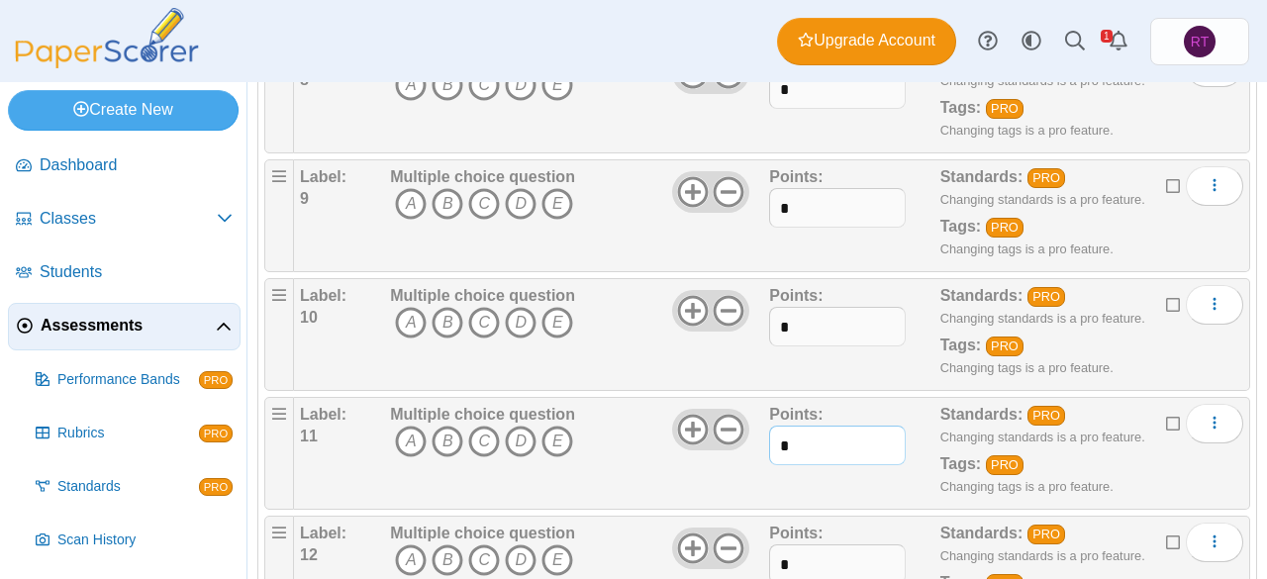
click at [800, 441] on input "*" at bounding box center [837, 446] width 137 height 40
type input "*"
click at [798, 546] on input "*" at bounding box center [837, 564] width 137 height 40
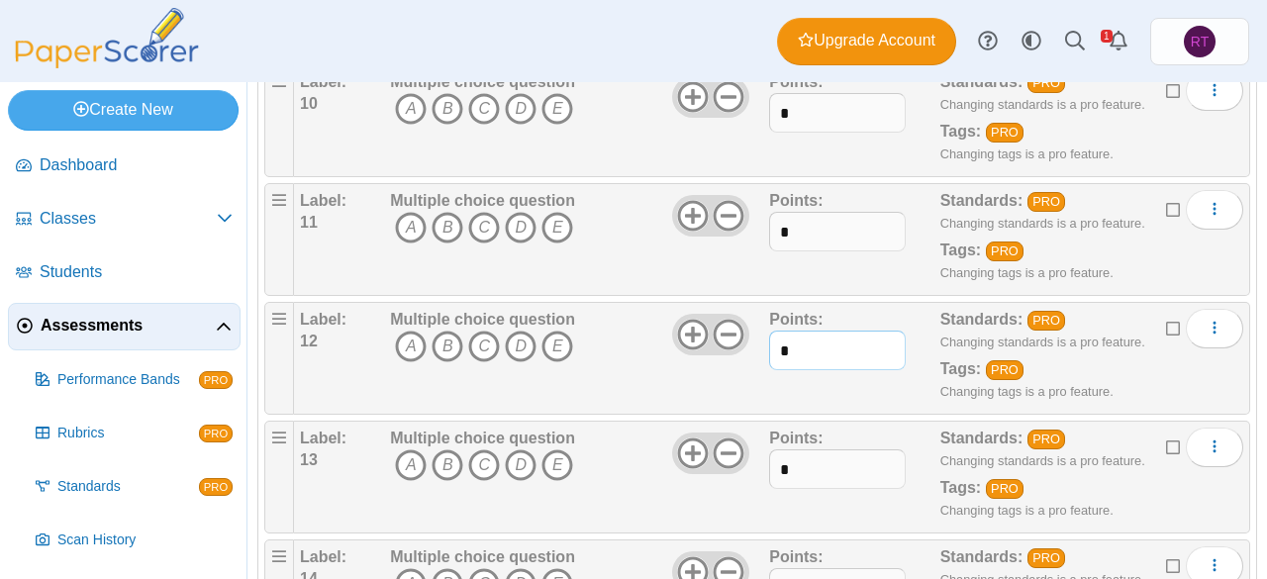
scroll to position [1321, 0]
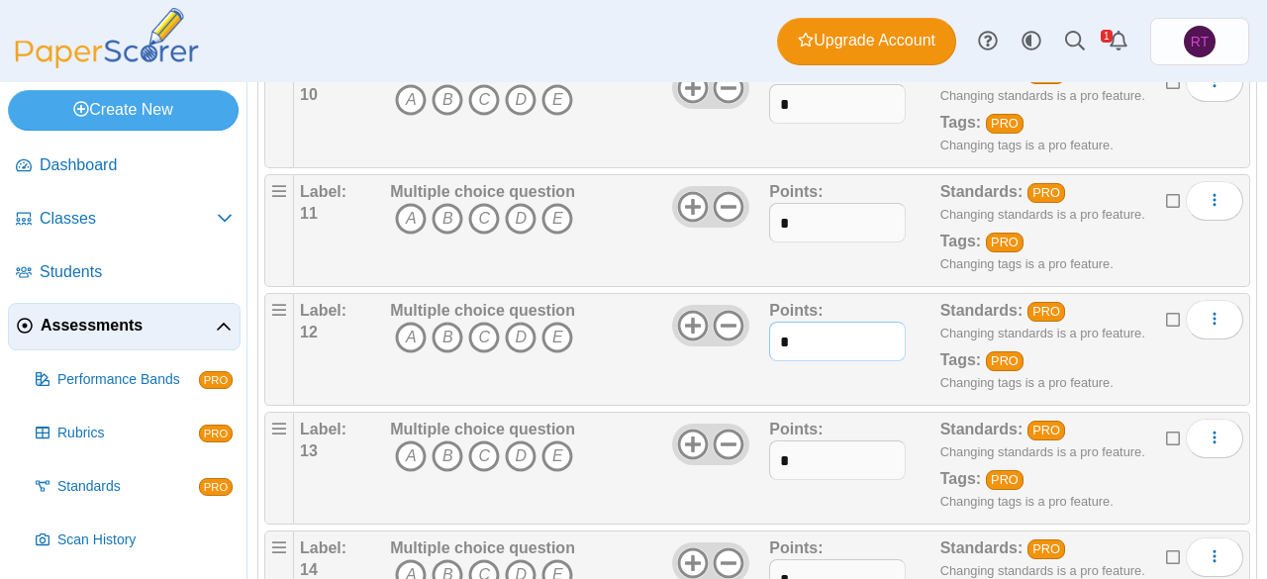
type input "*"
click at [841, 452] on input "*" at bounding box center [837, 460] width 137 height 40
type input "*"
click at [820, 569] on input "*" at bounding box center [837, 579] width 137 height 40
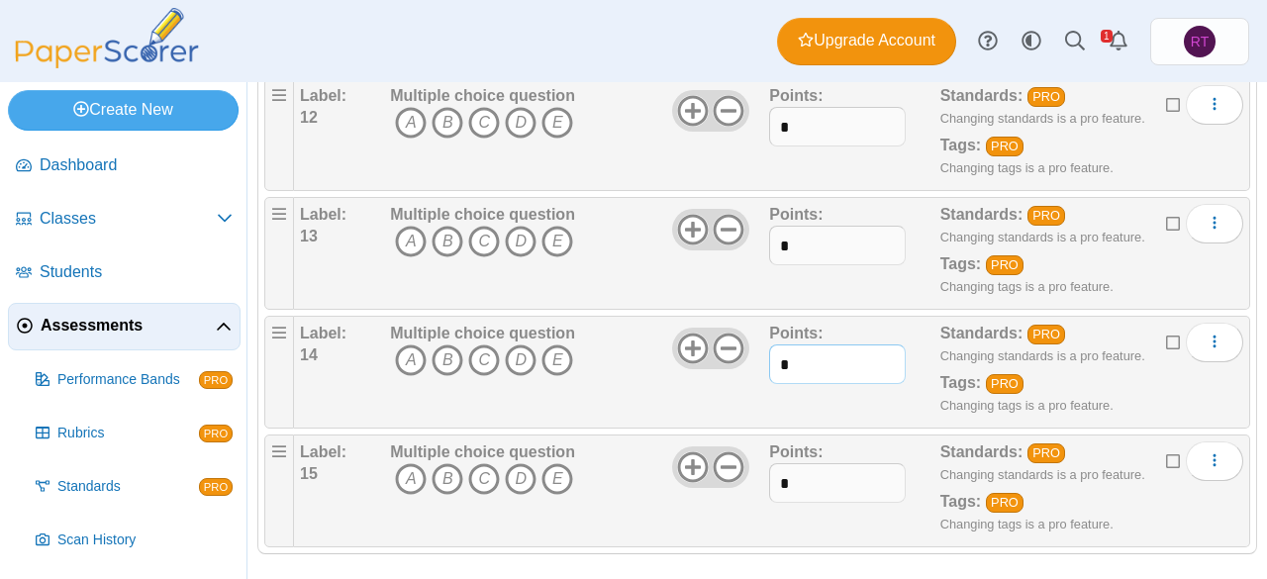
type input "*"
click at [848, 463] on input "*" at bounding box center [837, 483] width 137 height 40
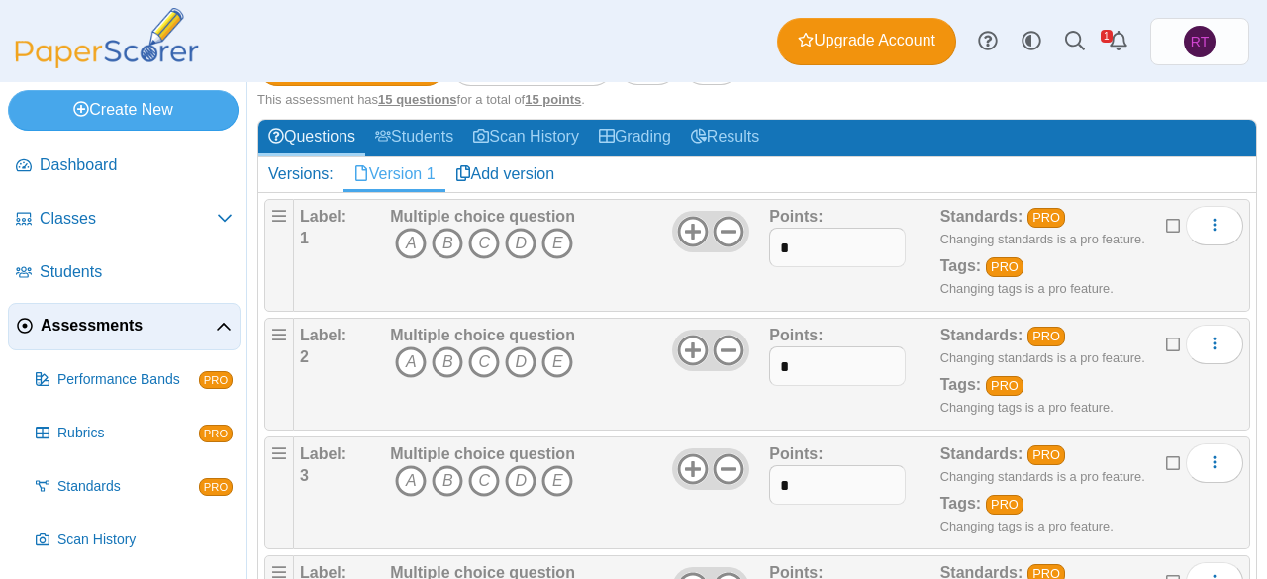
scroll to position [0, 0]
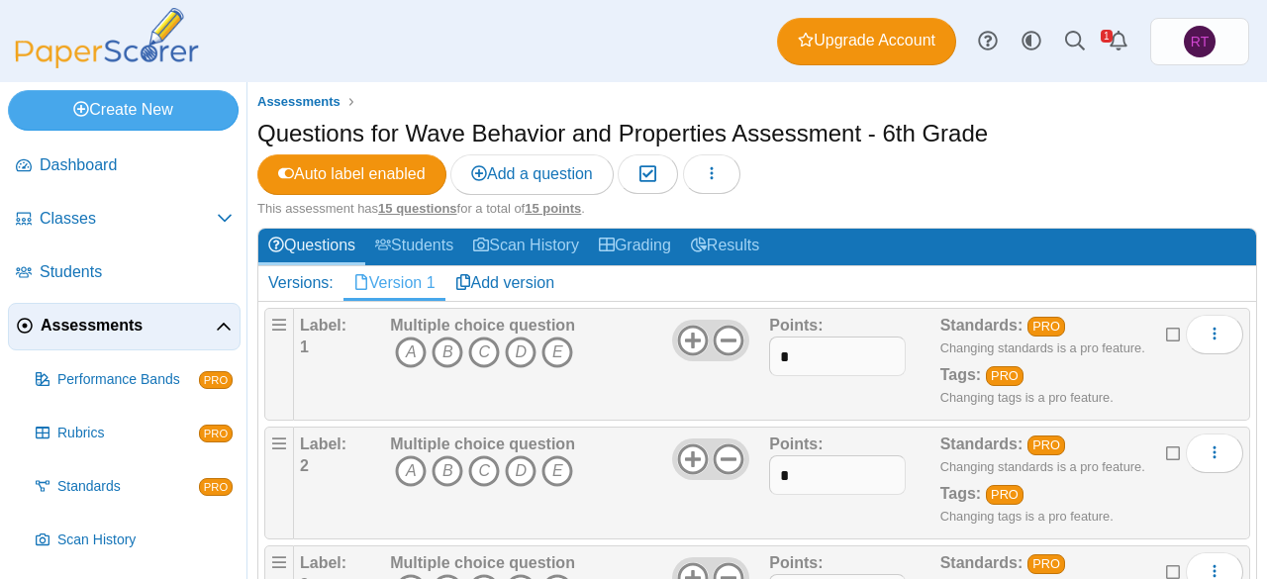
type input "*"
drag, startPoint x: 488, startPoint y: 352, endPoint x: 475, endPoint y: 351, distance: 12.9
click at [475, 351] on icon "C" at bounding box center [484, 353] width 32 height 32
click at [449, 464] on icon "B" at bounding box center [448, 471] width 32 height 32
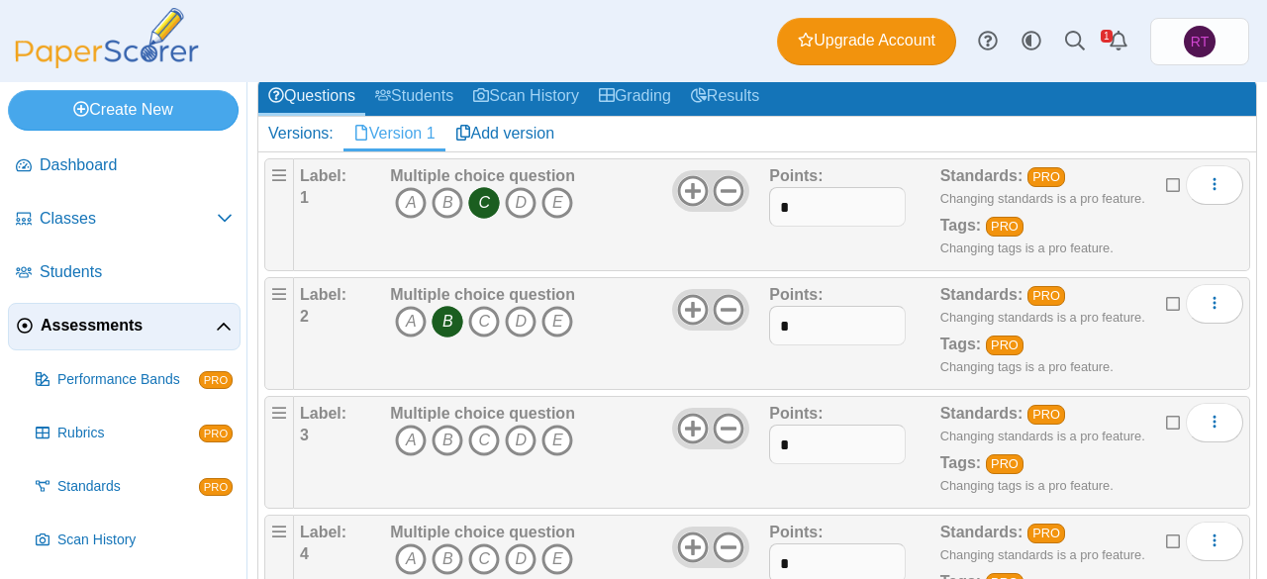
scroll to position [172, 0]
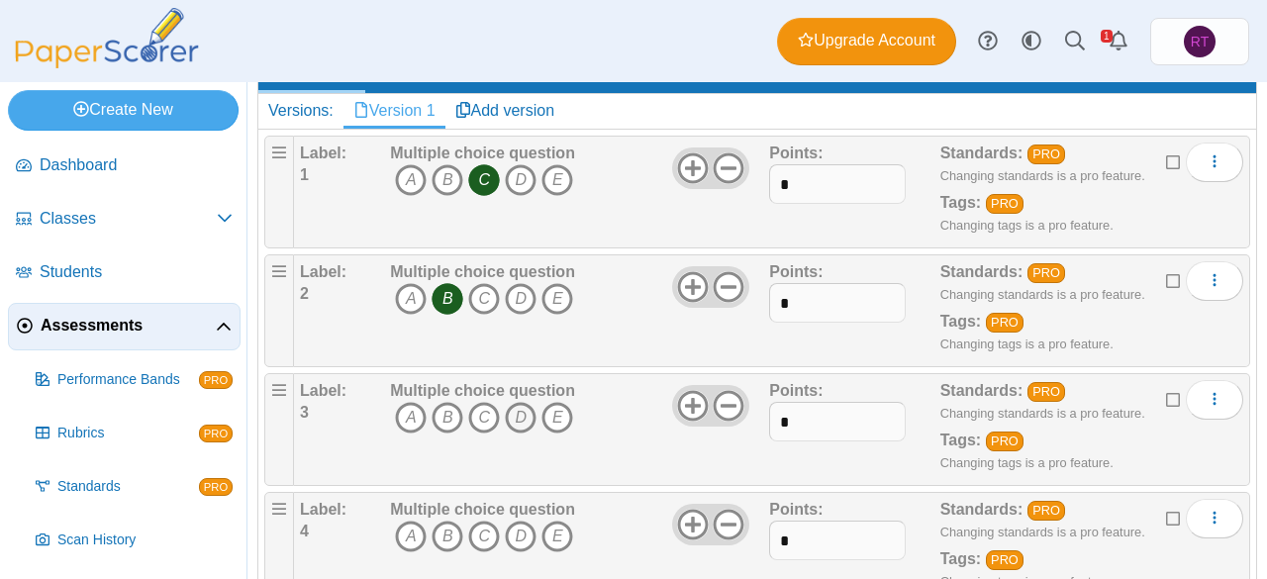
click at [523, 413] on icon "D" at bounding box center [521, 418] width 32 height 32
click at [400, 525] on icon "A" at bounding box center [411, 537] width 32 height 32
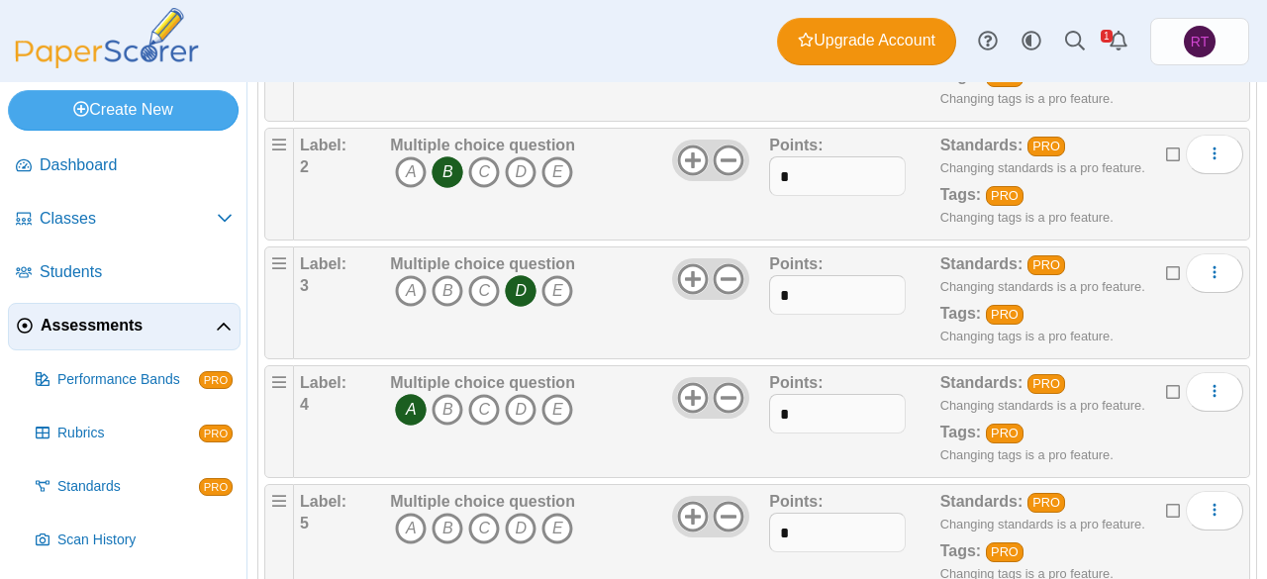
scroll to position [313, 0]
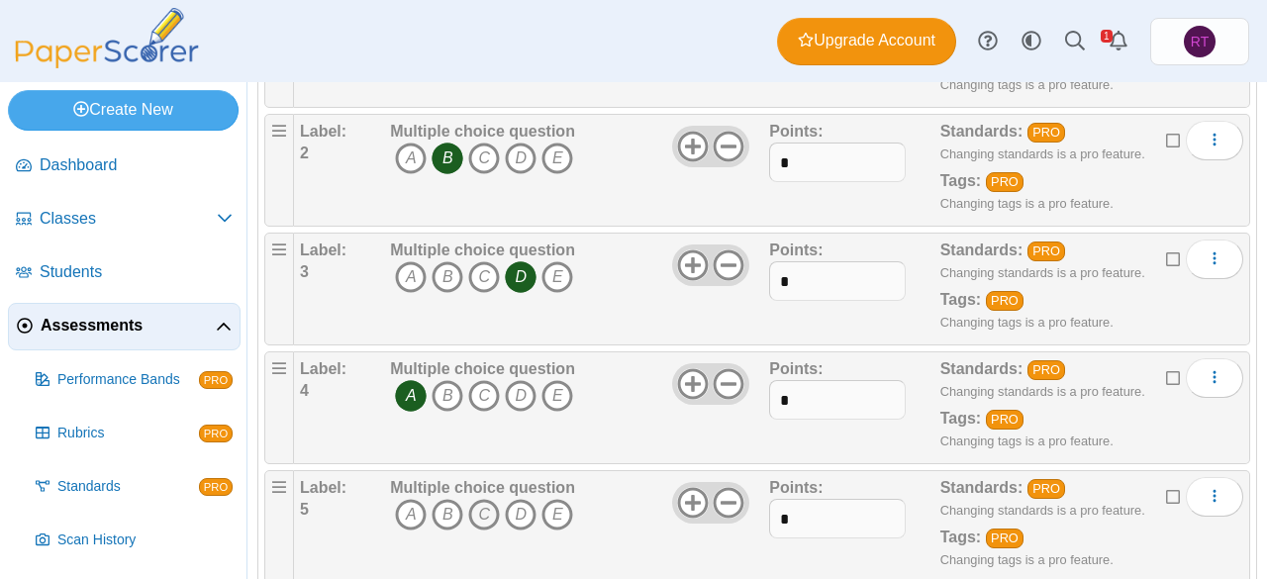
click at [472, 508] on icon "C" at bounding box center [484, 515] width 32 height 32
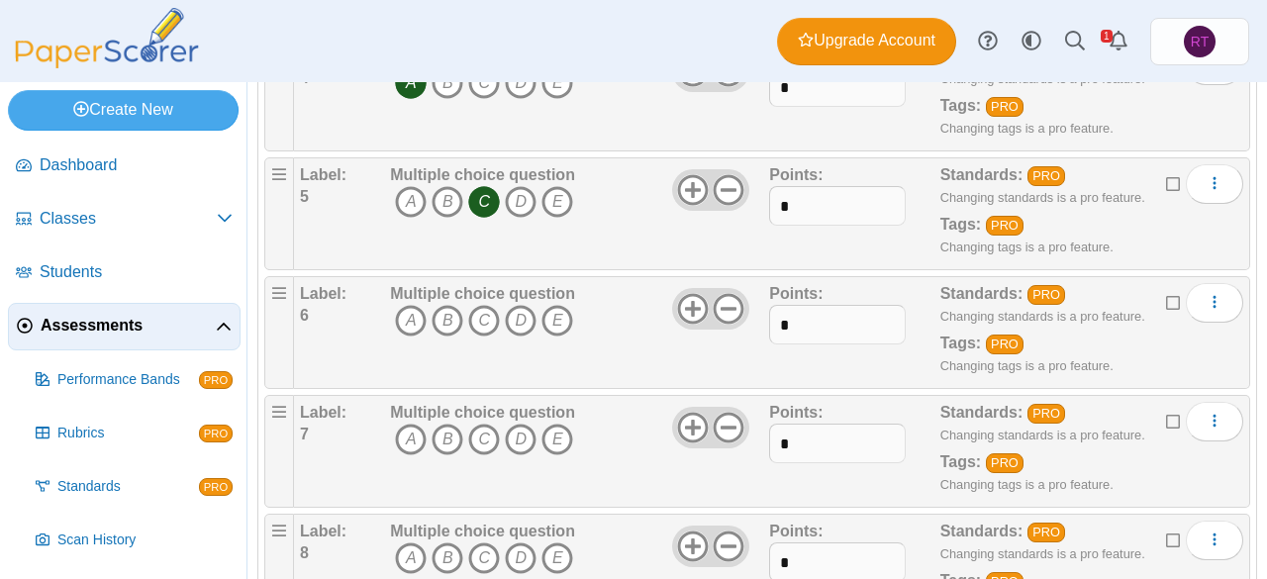
scroll to position [629, 0]
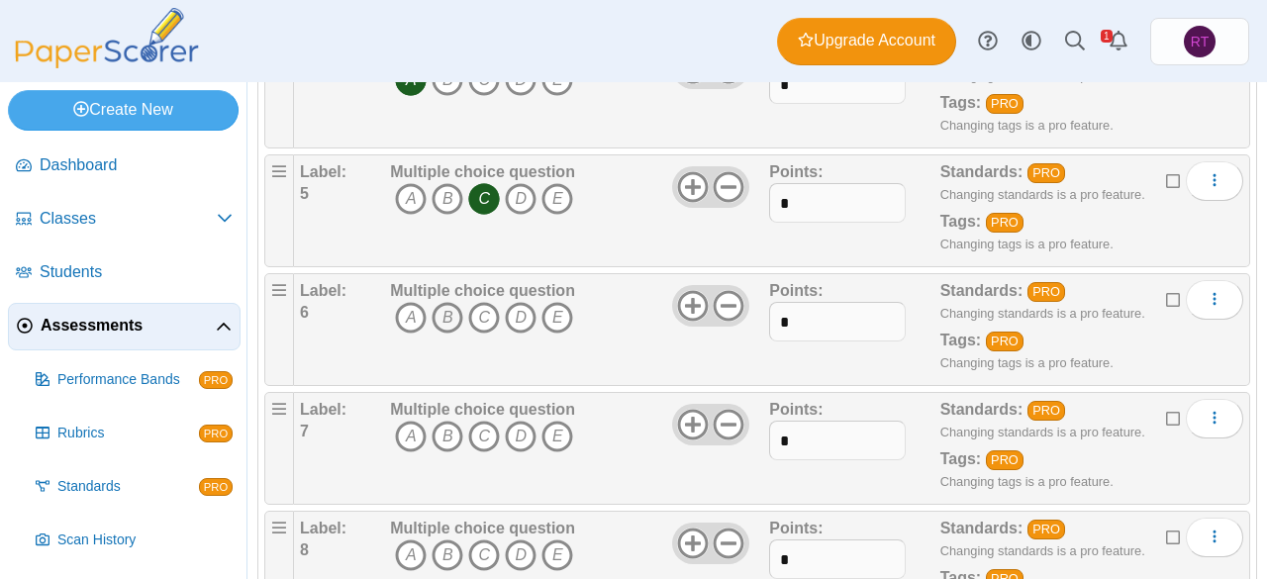
click at [443, 309] on icon "B" at bounding box center [448, 318] width 32 height 32
click at [516, 431] on icon "D" at bounding box center [521, 437] width 32 height 32
click at [404, 547] on icon "A" at bounding box center [411, 555] width 32 height 32
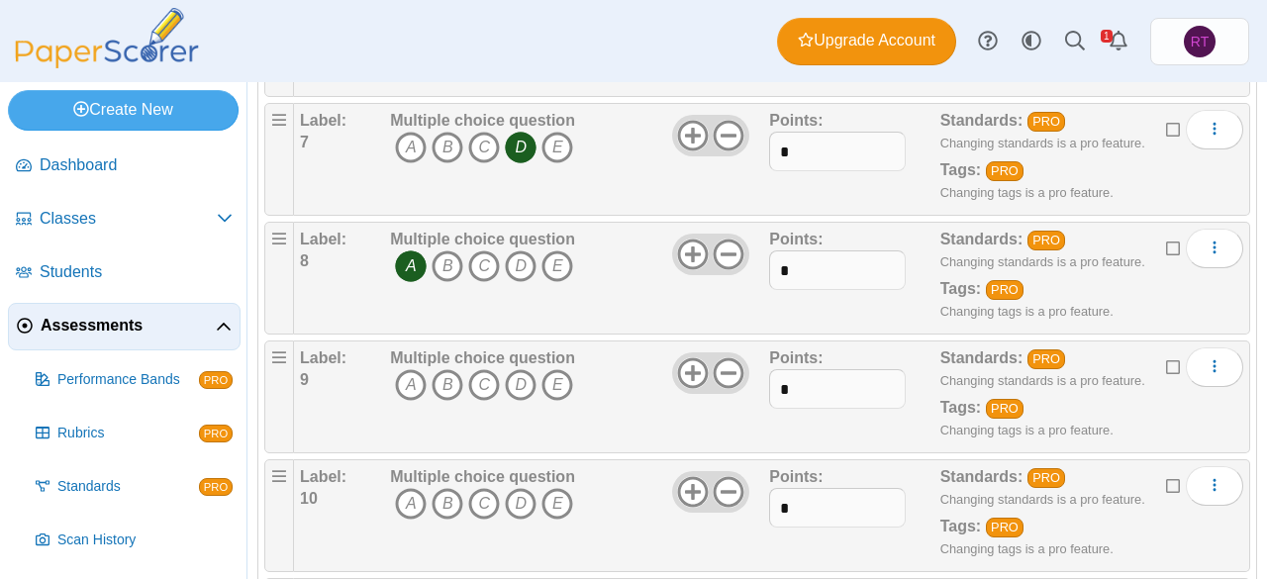
scroll to position [955, 0]
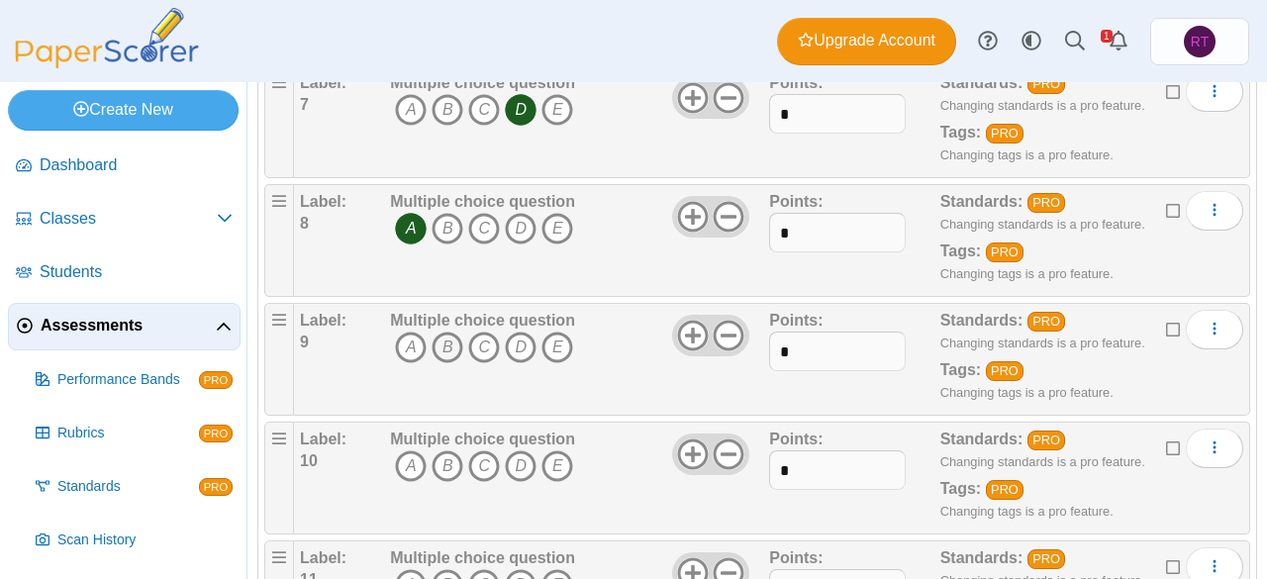
click at [454, 343] on icon "B" at bounding box center [448, 348] width 32 height 32
click at [489, 457] on icon "C" at bounding box center [484, 466] width 32 height 32
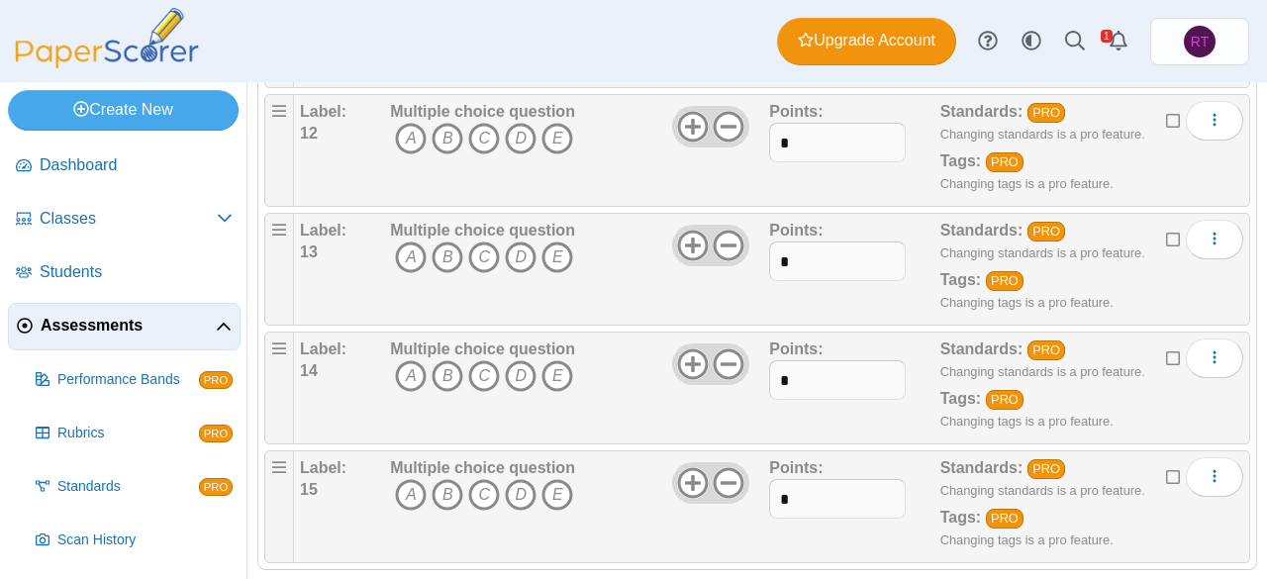
scroll to position [1536, 0]
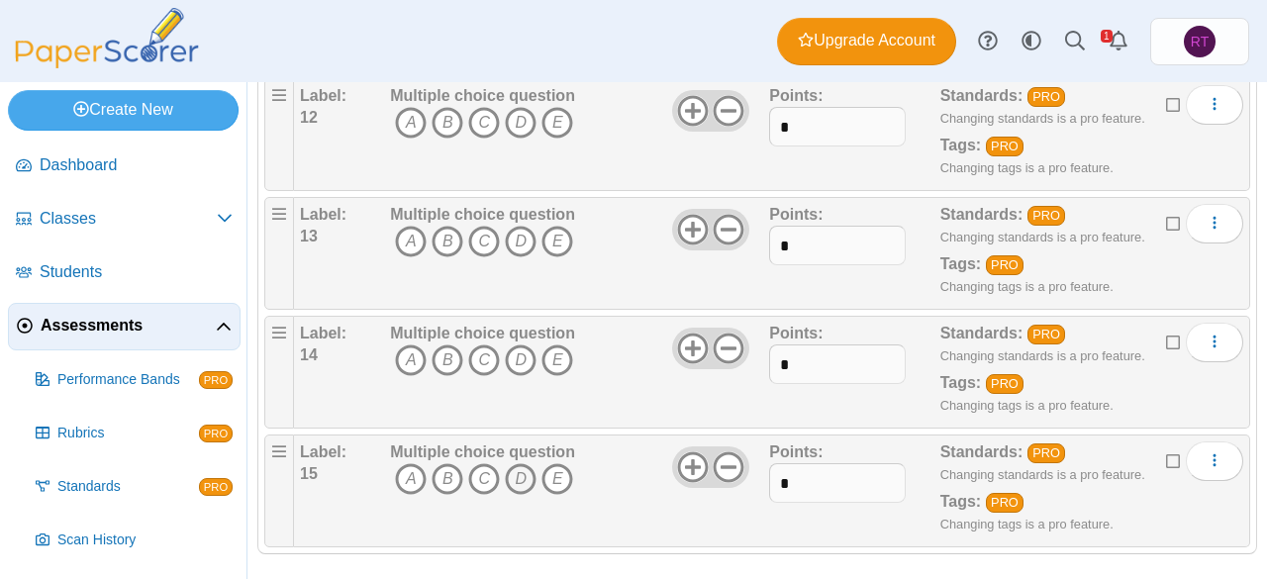
click at [526, 471] on icon "D" at bounding box center [521, 479] width 32 height 32
click at [441, 357] on icon "B" at bounding box center [448, 360] width 32 height 32
click at [408, 241] on icon "A" at bounding box center [411, 242] width 32 height 32
click at [479, 122] on icon "C" at bounding box center [484, 123] width 32 height 32
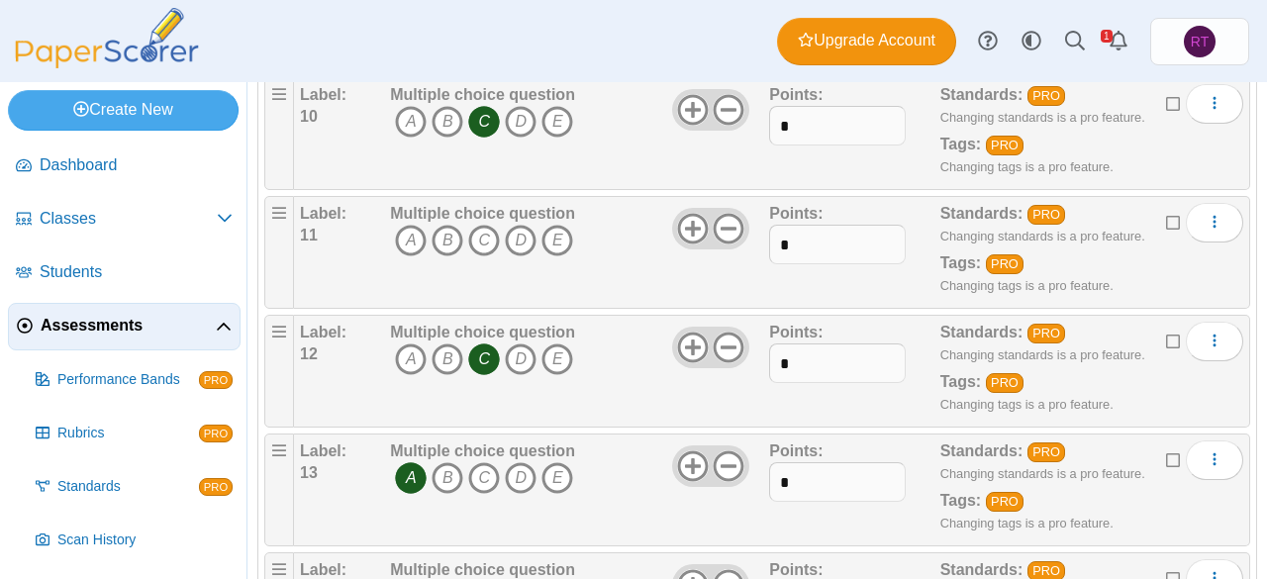
scroll to position [1239, 0]
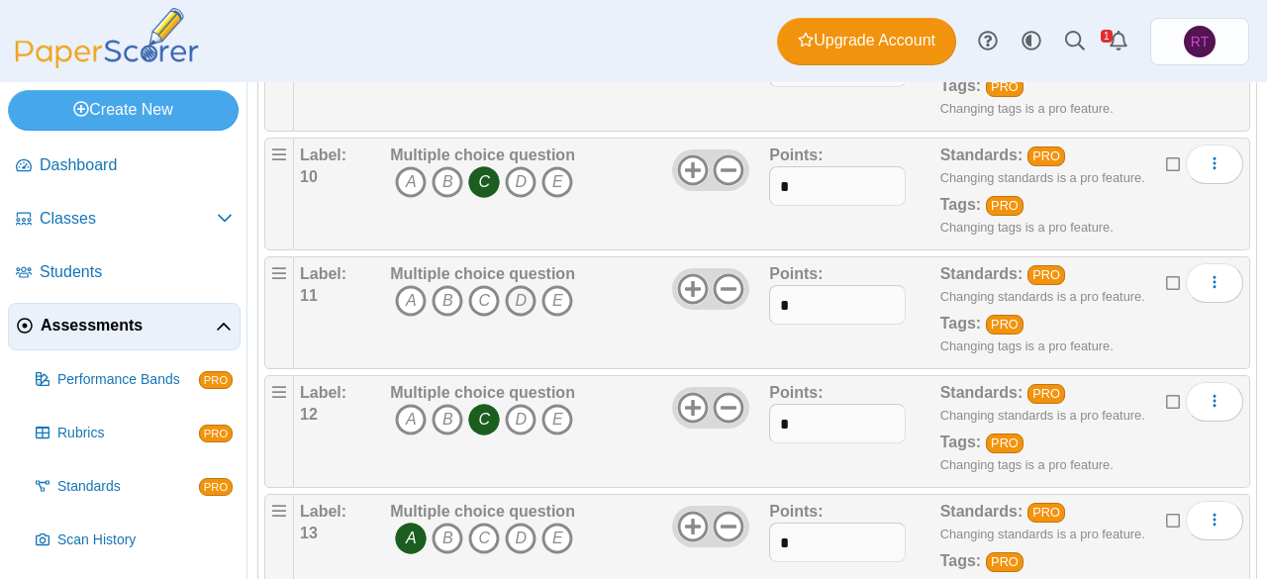
click at [522, 290] on icon "D" at bounding box center [521, 301] width 32 height 32
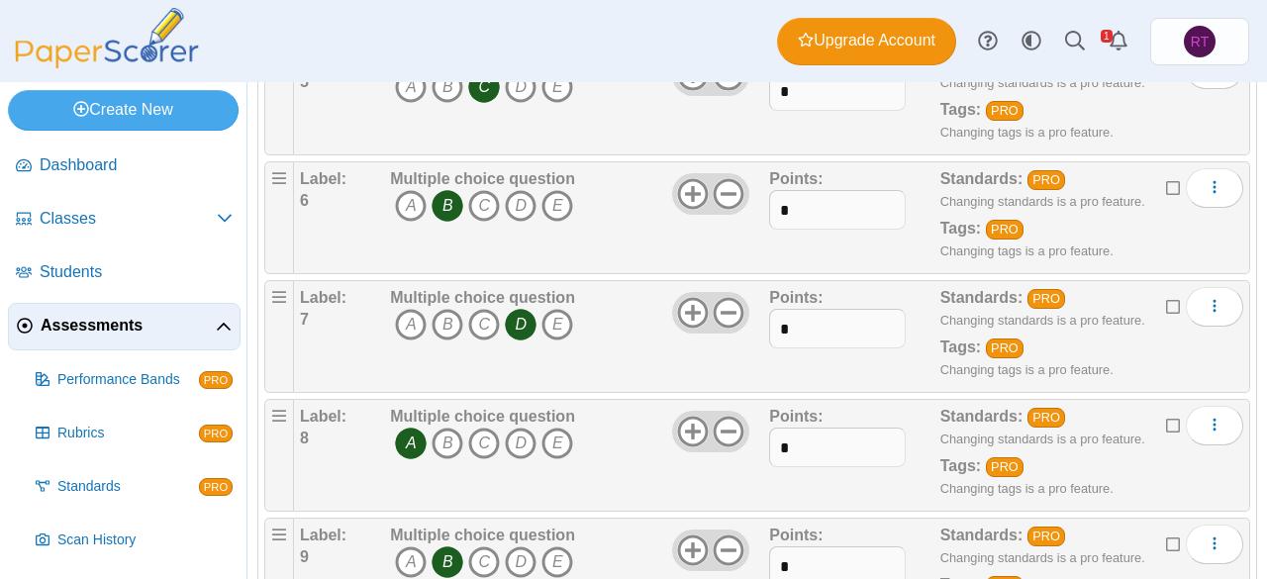
scroll to position [0, 0]
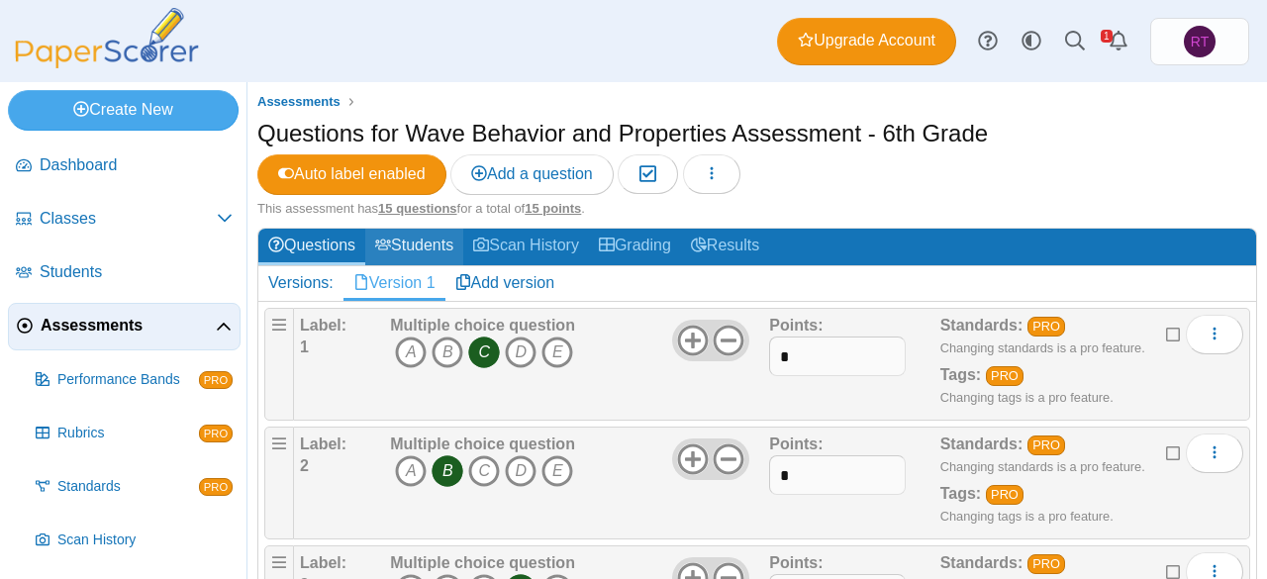
click at [418, 235] on link "Students" at bounding box center [414, 247] width 98 height 37
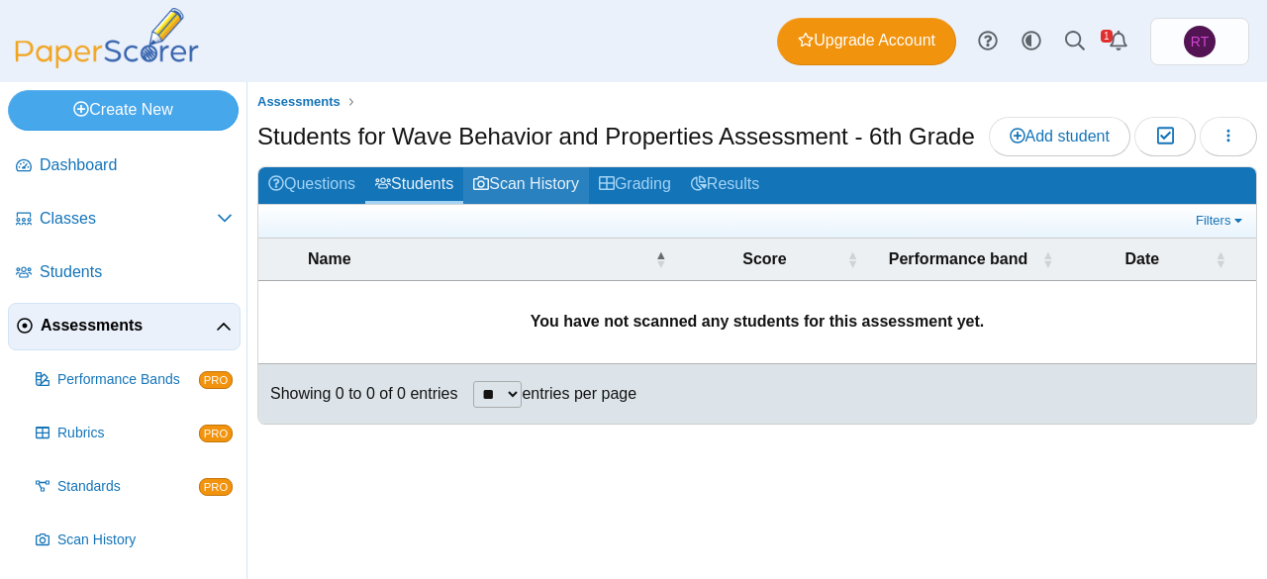
click at [542, 188] on link "Scan History" at bounding box center [526, 185] width 126 height 37
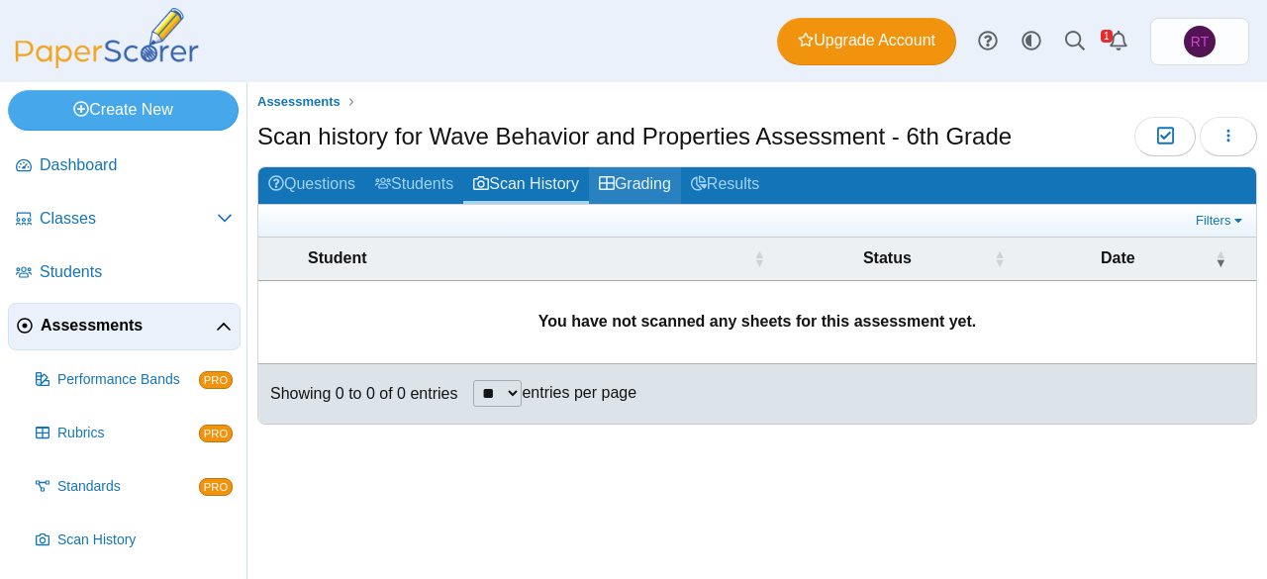
click at [648, 182] on link "Grading" at bounding box center [635, 185] width 92 height 37
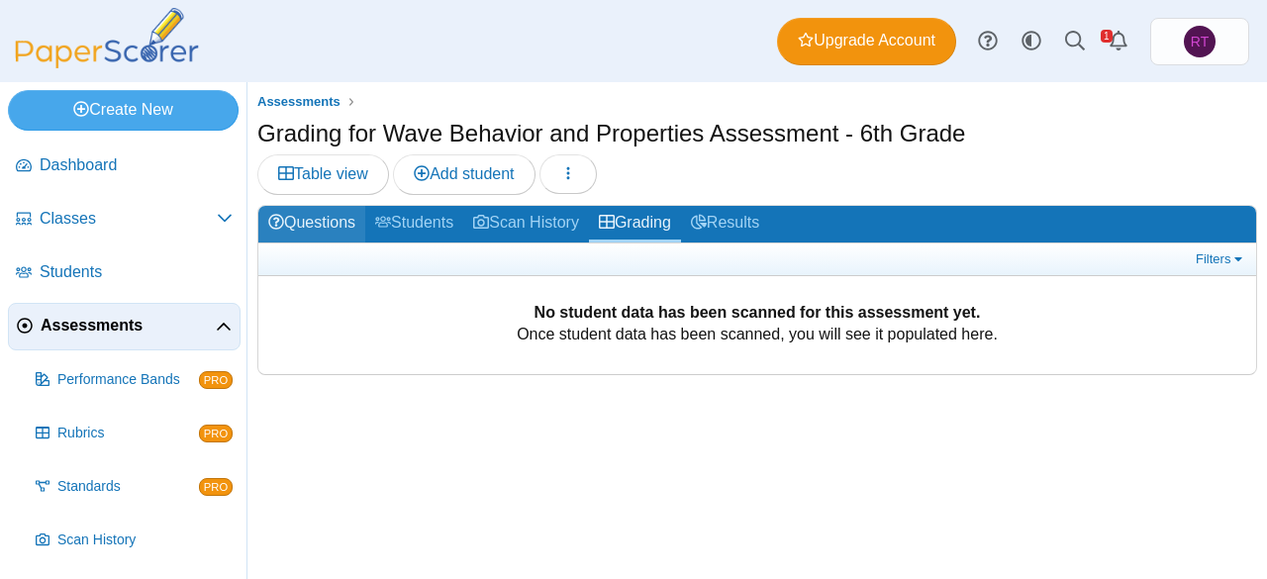
click at [338, 219] on link "Questions" at bounding box center [311, 224] width 107 height 37
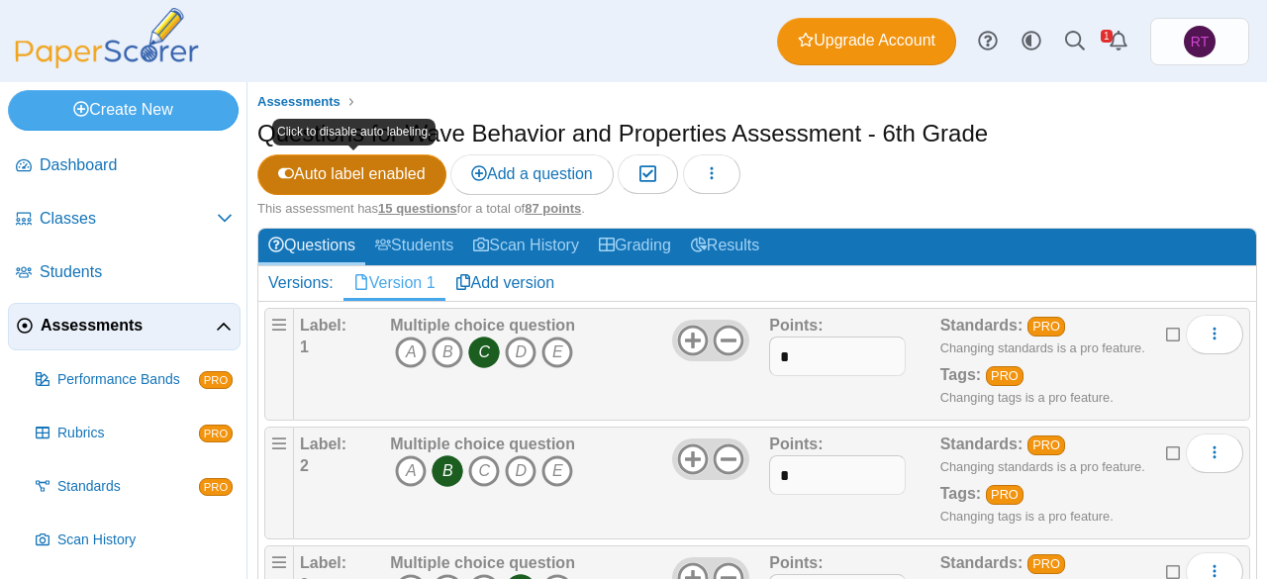
click at [329, 173] on span "Auto label enabled" at bounding box center [351, 173] width 147 height 17
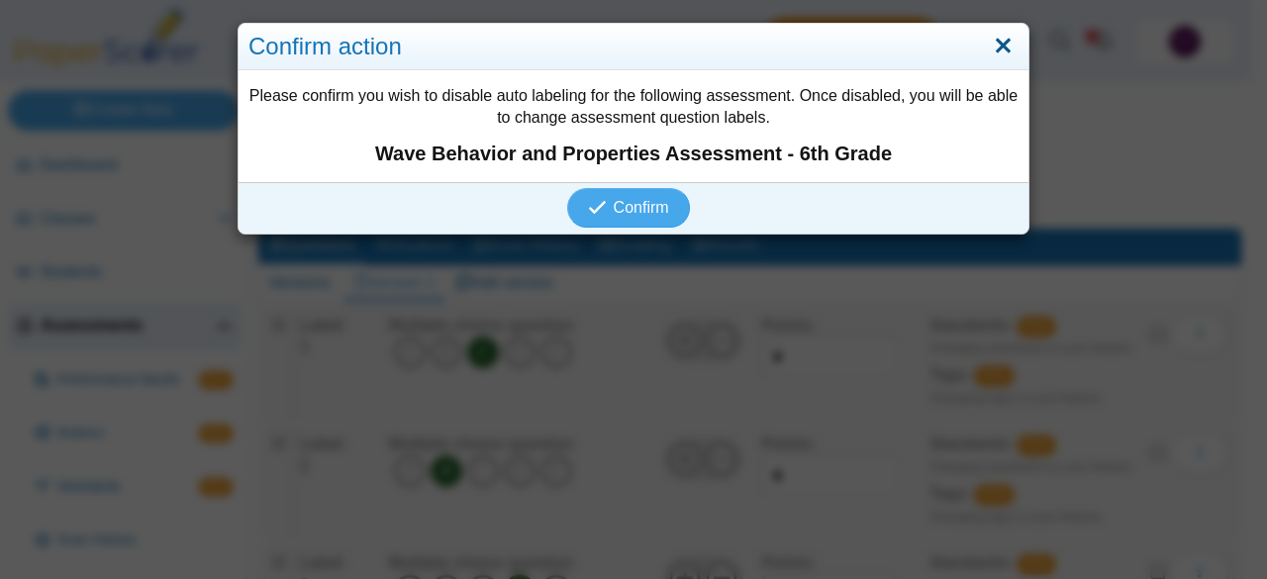
click at [997, 49] on link "Close" at bounding box center [1003, 47] width 31 height 34
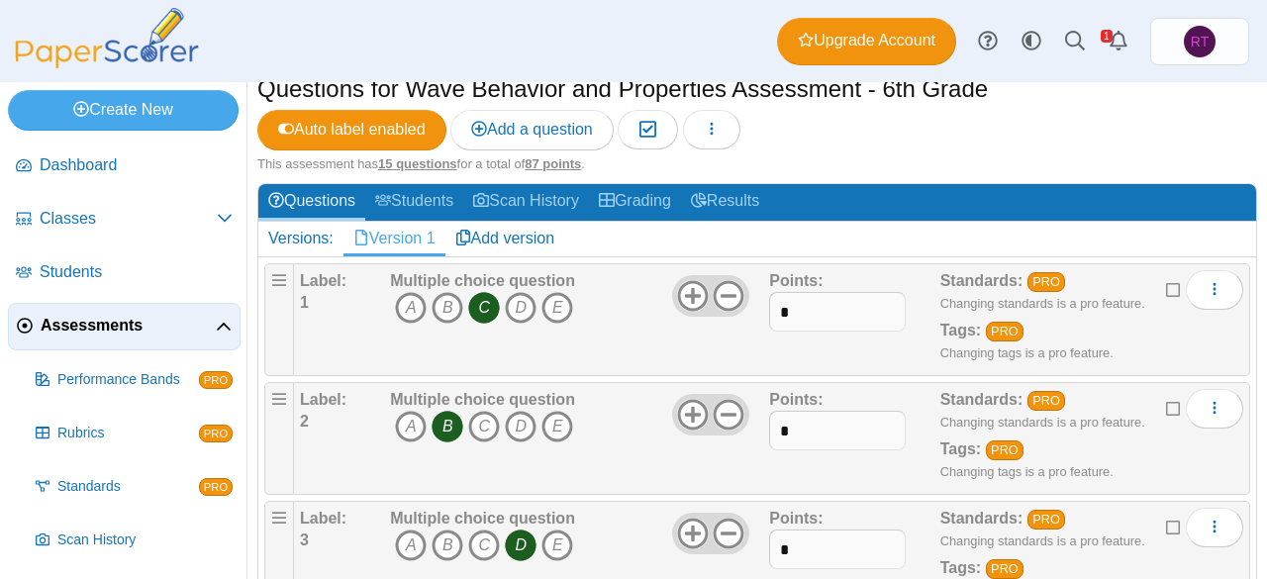
scroll to position [50, 0]
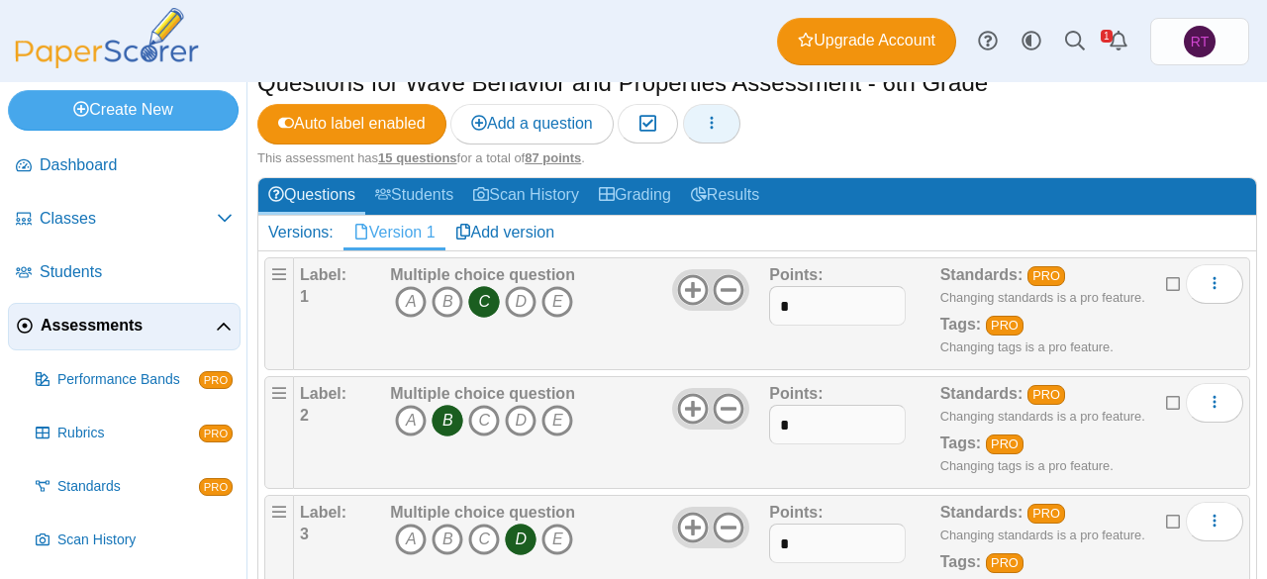
click at [707, 128] on button "button" at bounding box center [711, 124] width 57 height 40
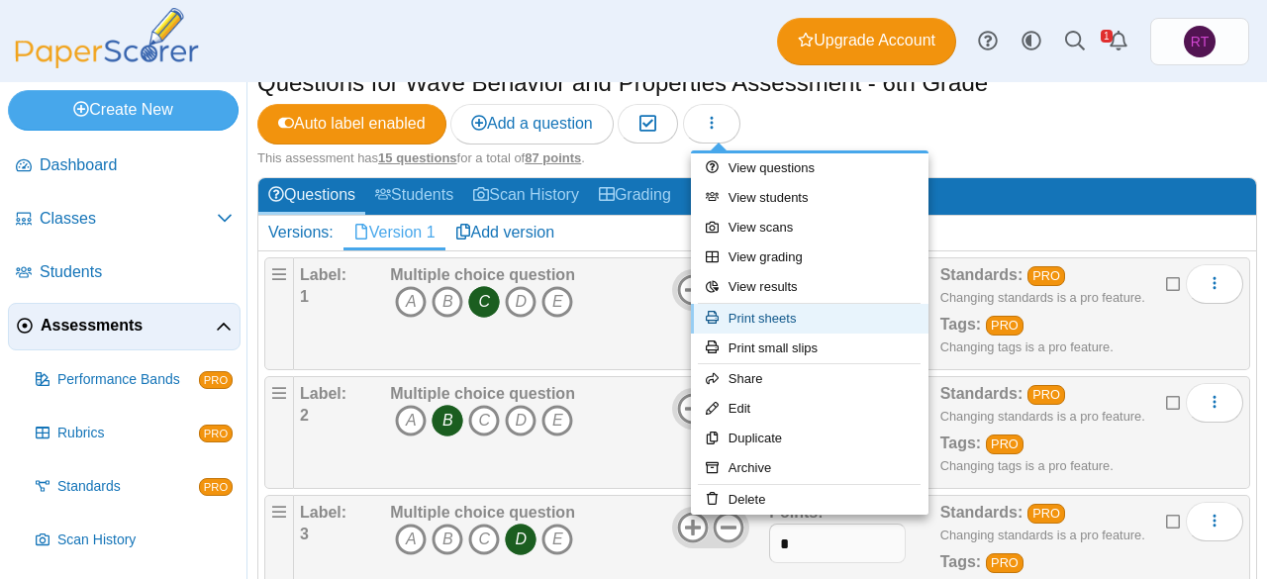
click at [737, 310] on link "Print sheets" at bounding box center [810, 319] width 238 height 30
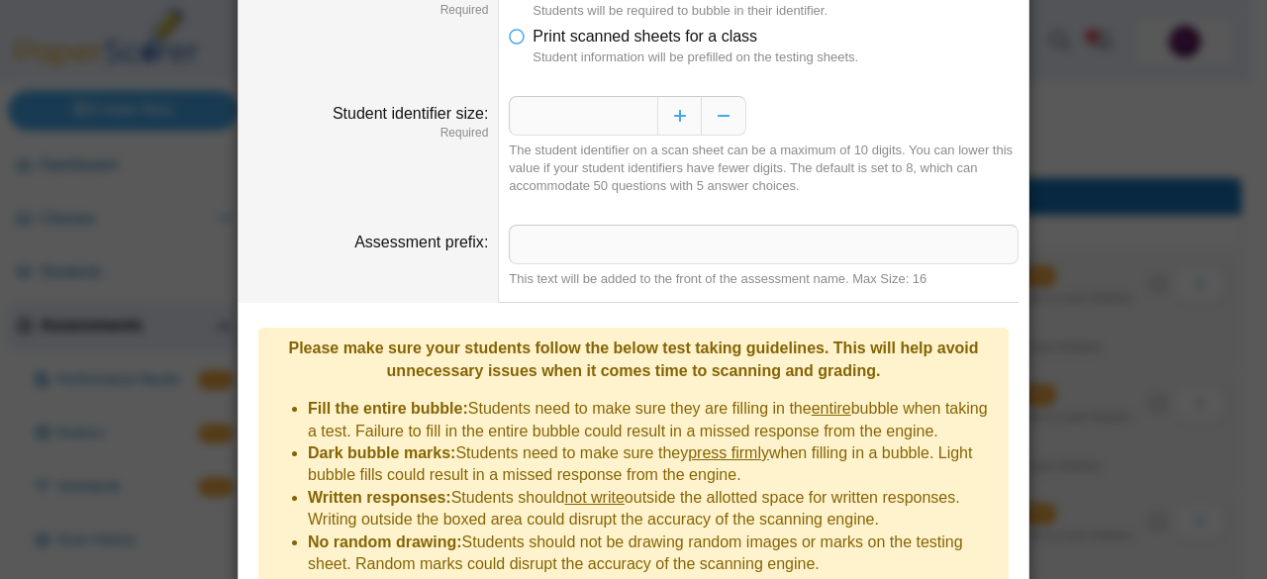
scroll to position [145, 0]
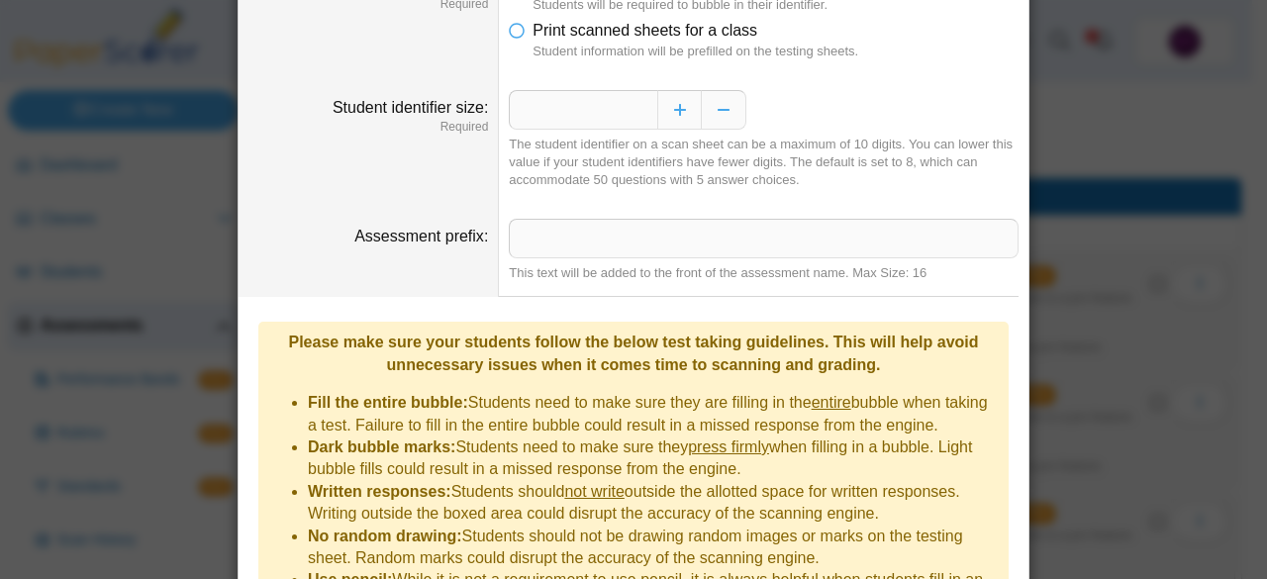
drag, startPoint x: 1217, startPoint y: 299, endPoint x: 1204, endPoint y: 329, distance: 32.8
click at [1204, 329] on div "**********" at bounding box center [633, 289] width 1267 height 579
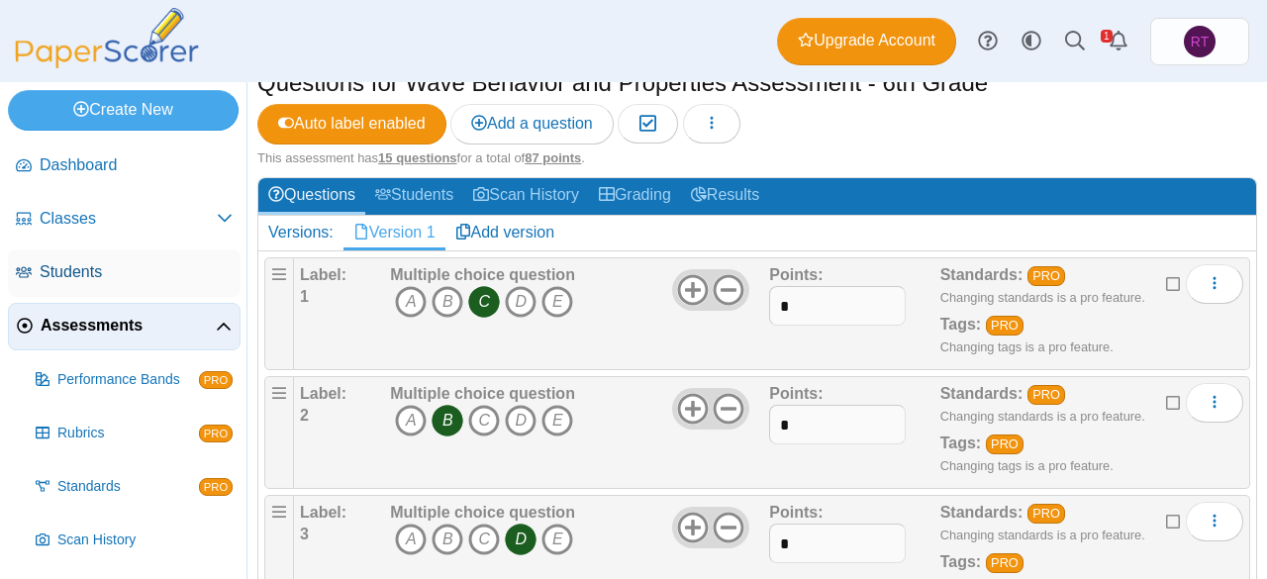
click at [155, 278] on span "Students" at bounding box center [136, 272] width 193 height 22
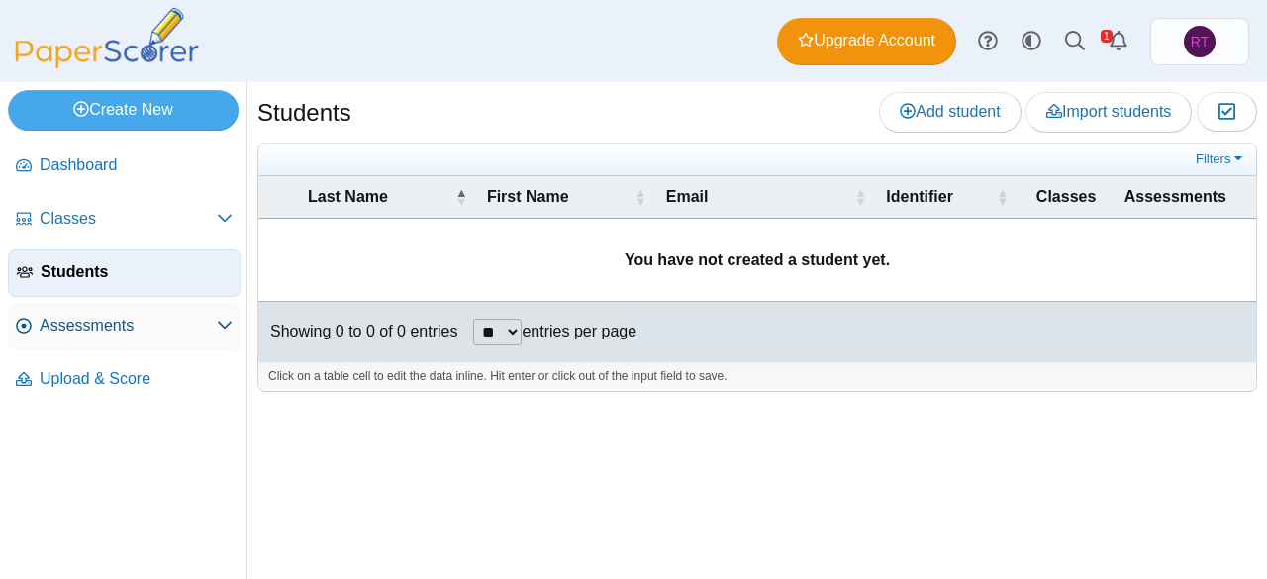
click at [208, 330] on span "Assessments" at bounding box center [128, 326] width 177 height 22
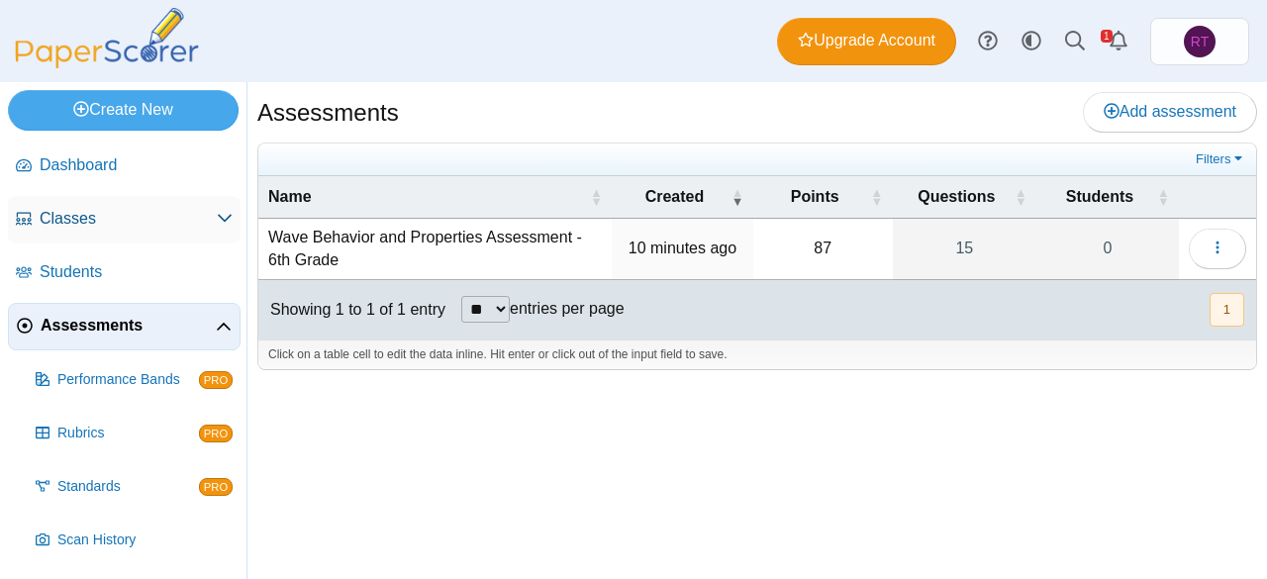
click at [148, 230] on link "Classes" at bounding box center [124, 220] width 233 height 48
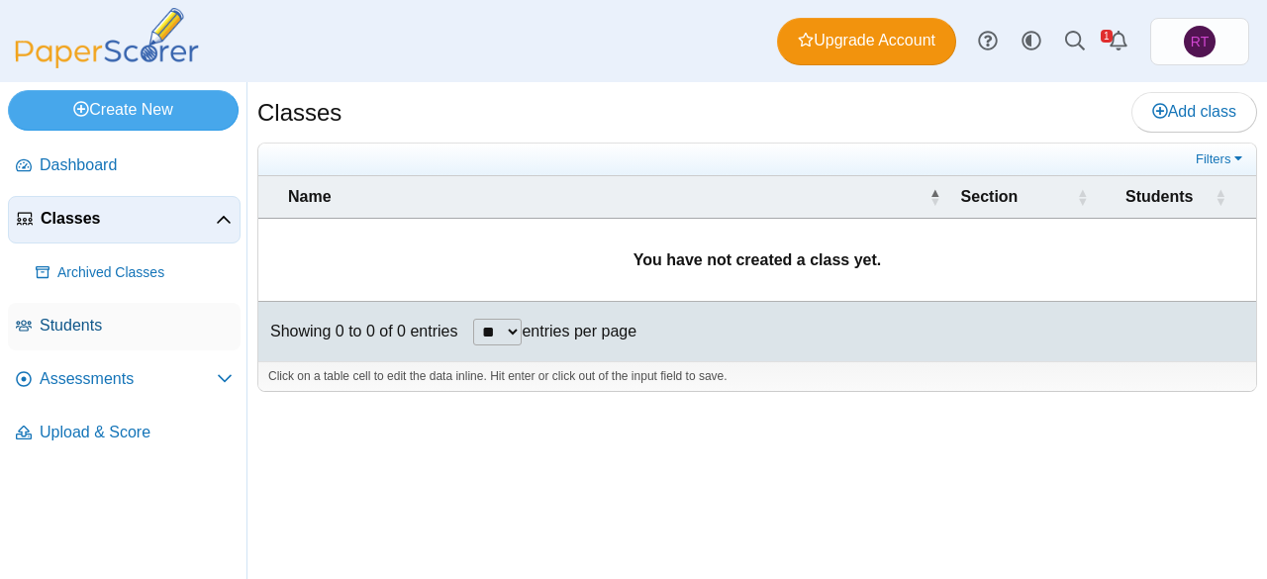
click at [95, 315] on span "Students" at bounding box center [136, 326] width 193 height 22
